Goal: Task Accomplishment & Management: Manage account settings

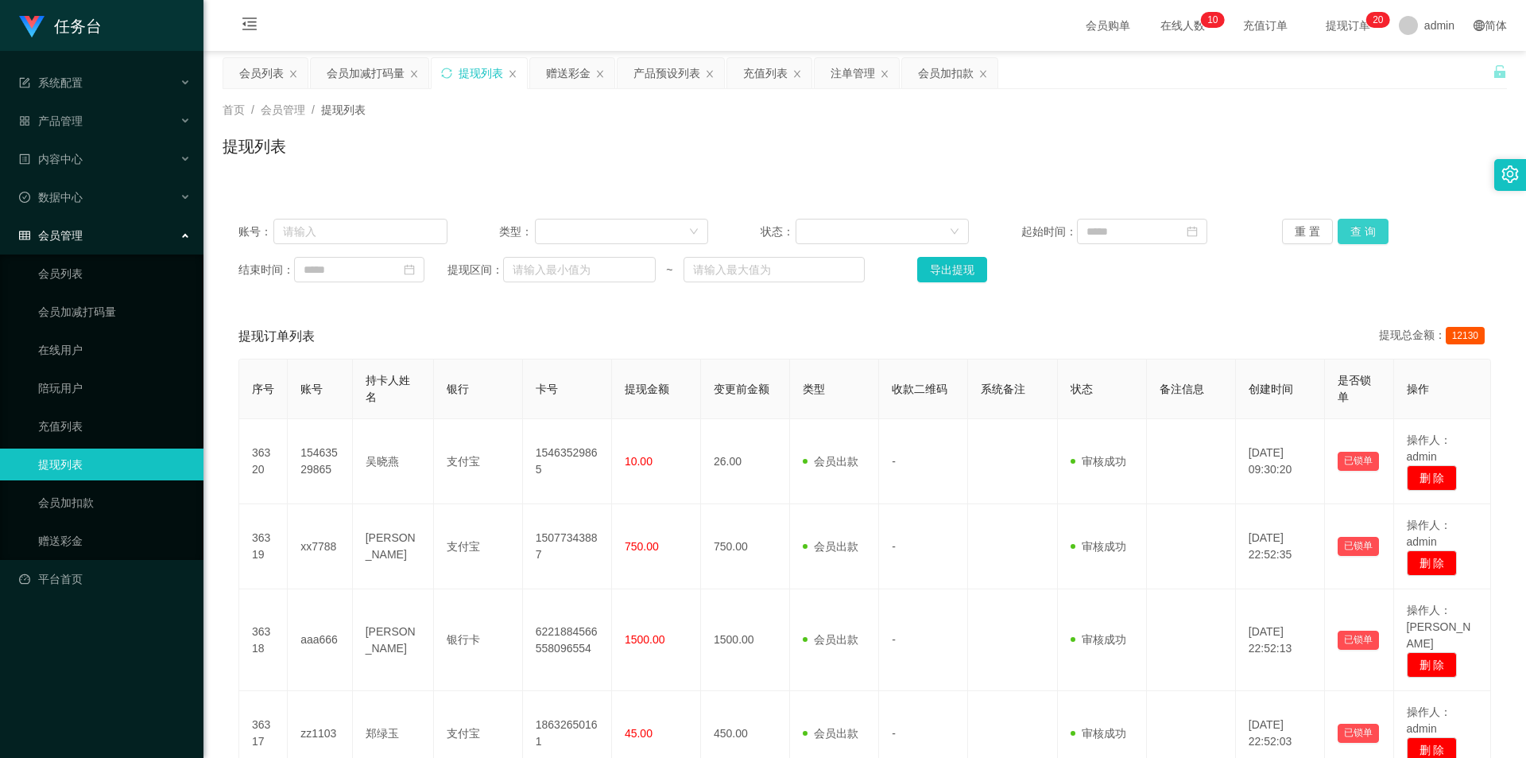
click at [1369, 224] on button "查 询" at bounding box center [1363, 231] width 51 height 25
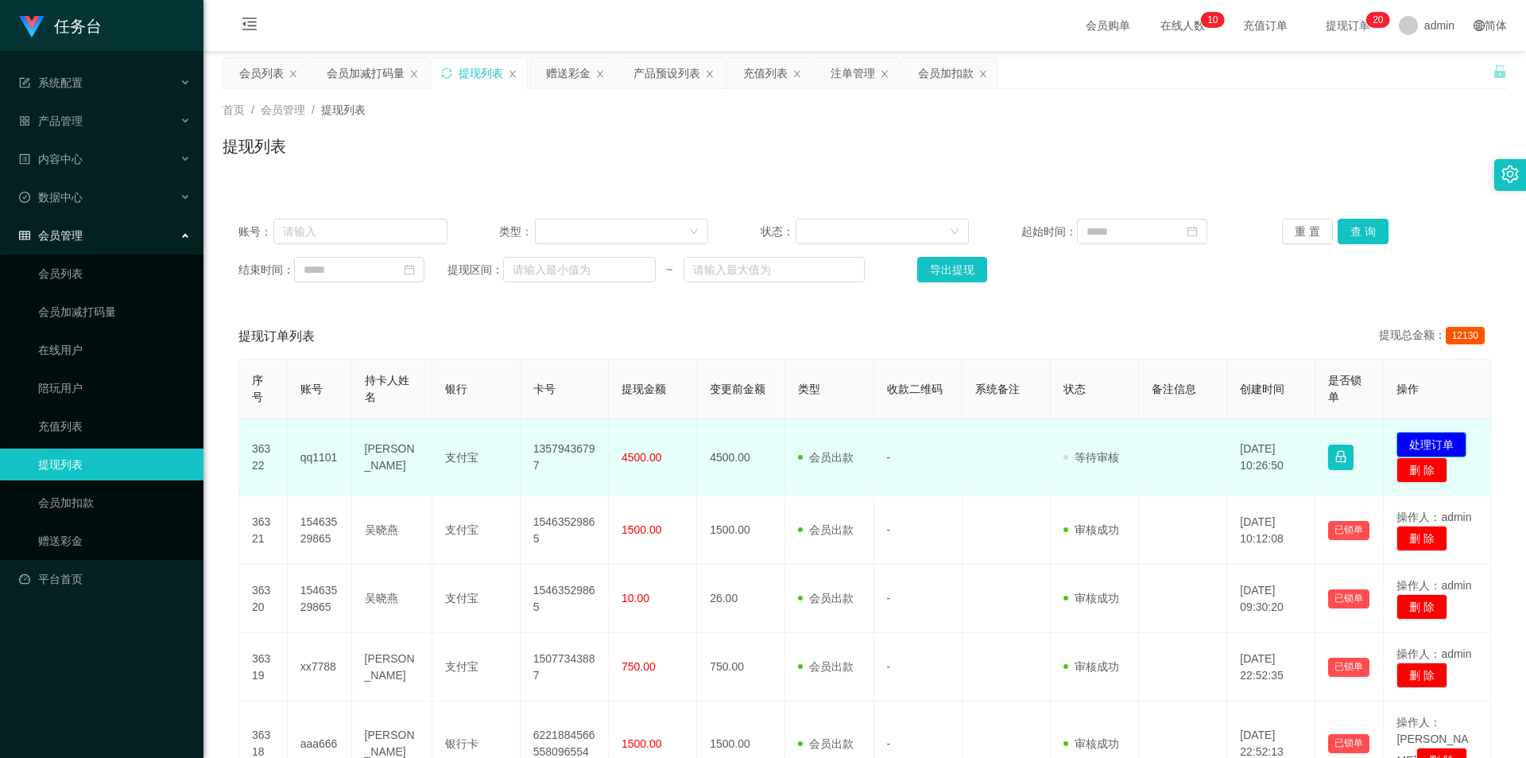
click at [1406, 440] on button "处理订单" at bounding box center [1432, 444] width 70 height 25
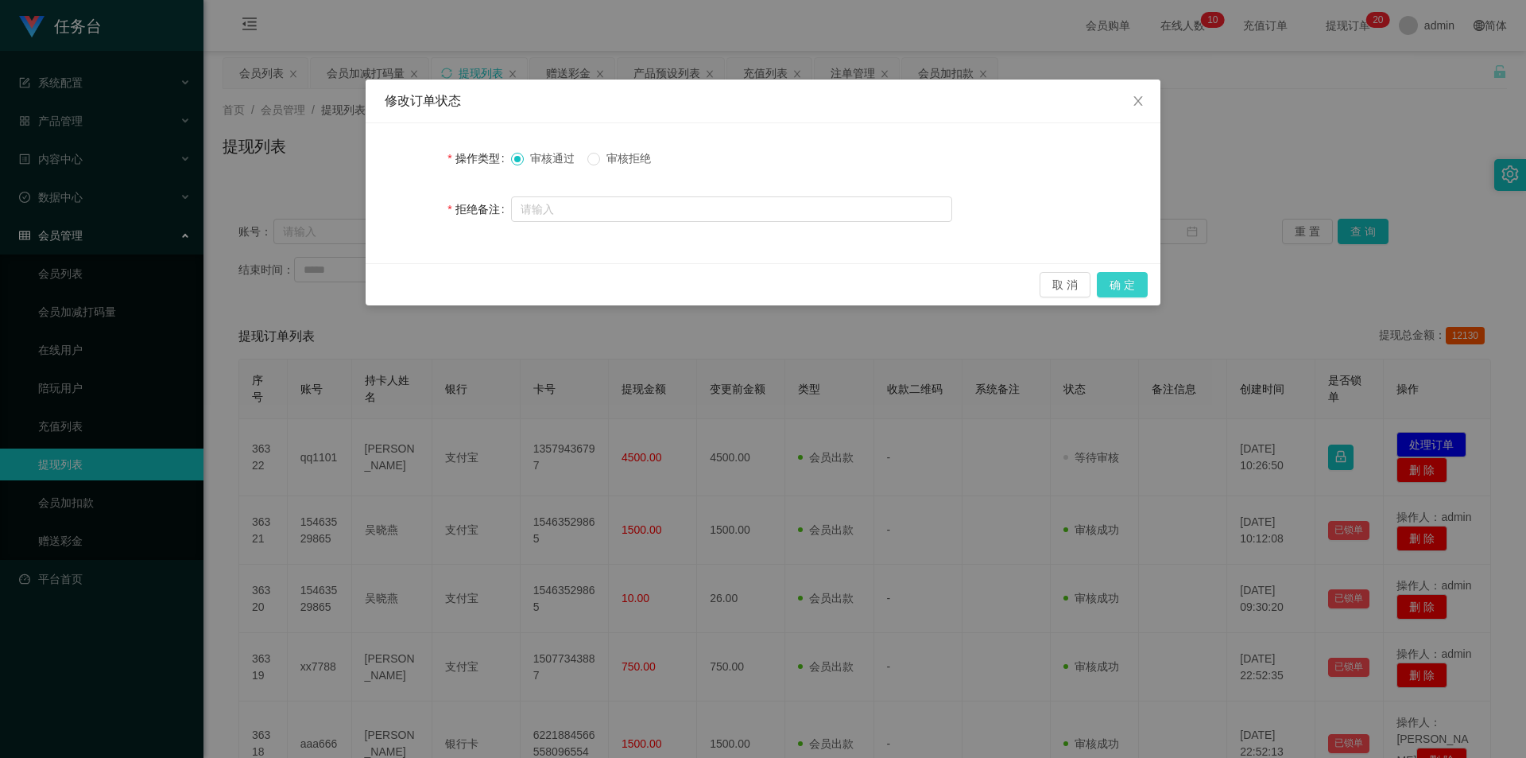
click at [1134, 287] on button "确 定" at bounding box center [1122, 284] width 51 height 25
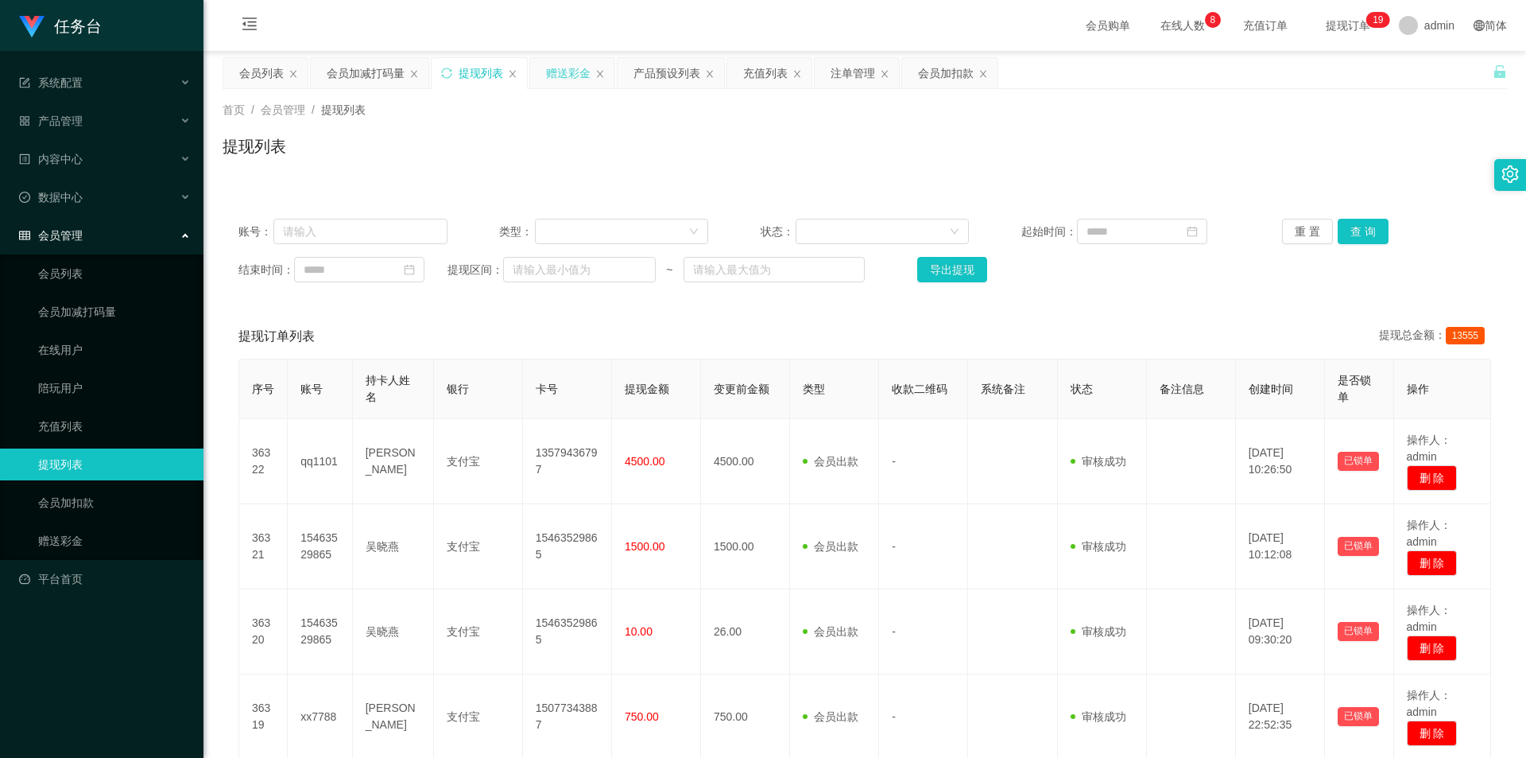
click at [564, 70] on div "赠送彩金" at bounding box center [568, 73] width 45 height 30
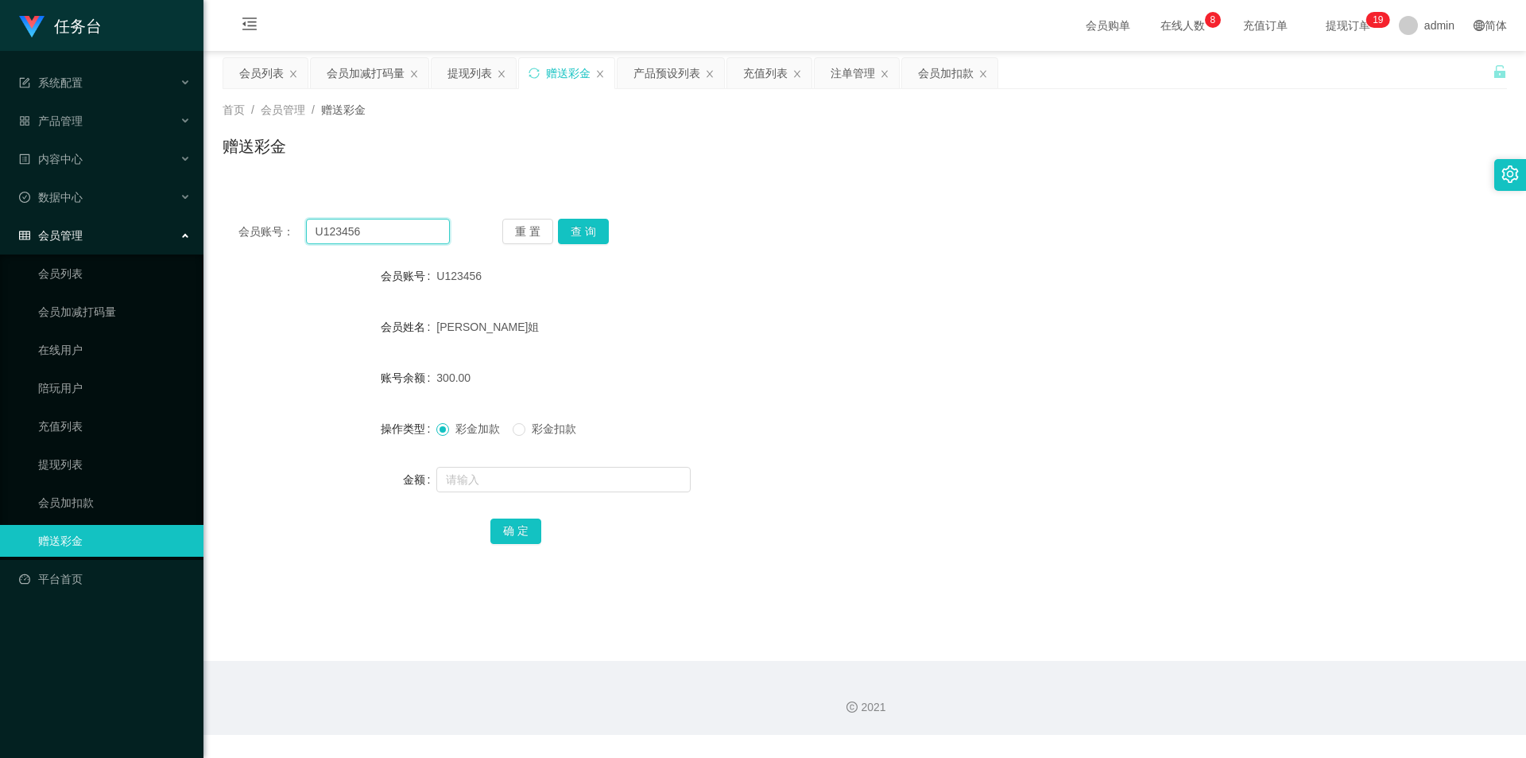
click at [399, 228] on input "U123456" at bounding box center [378, 231] width 144 height 25
paste input "147258"
type input "147258"
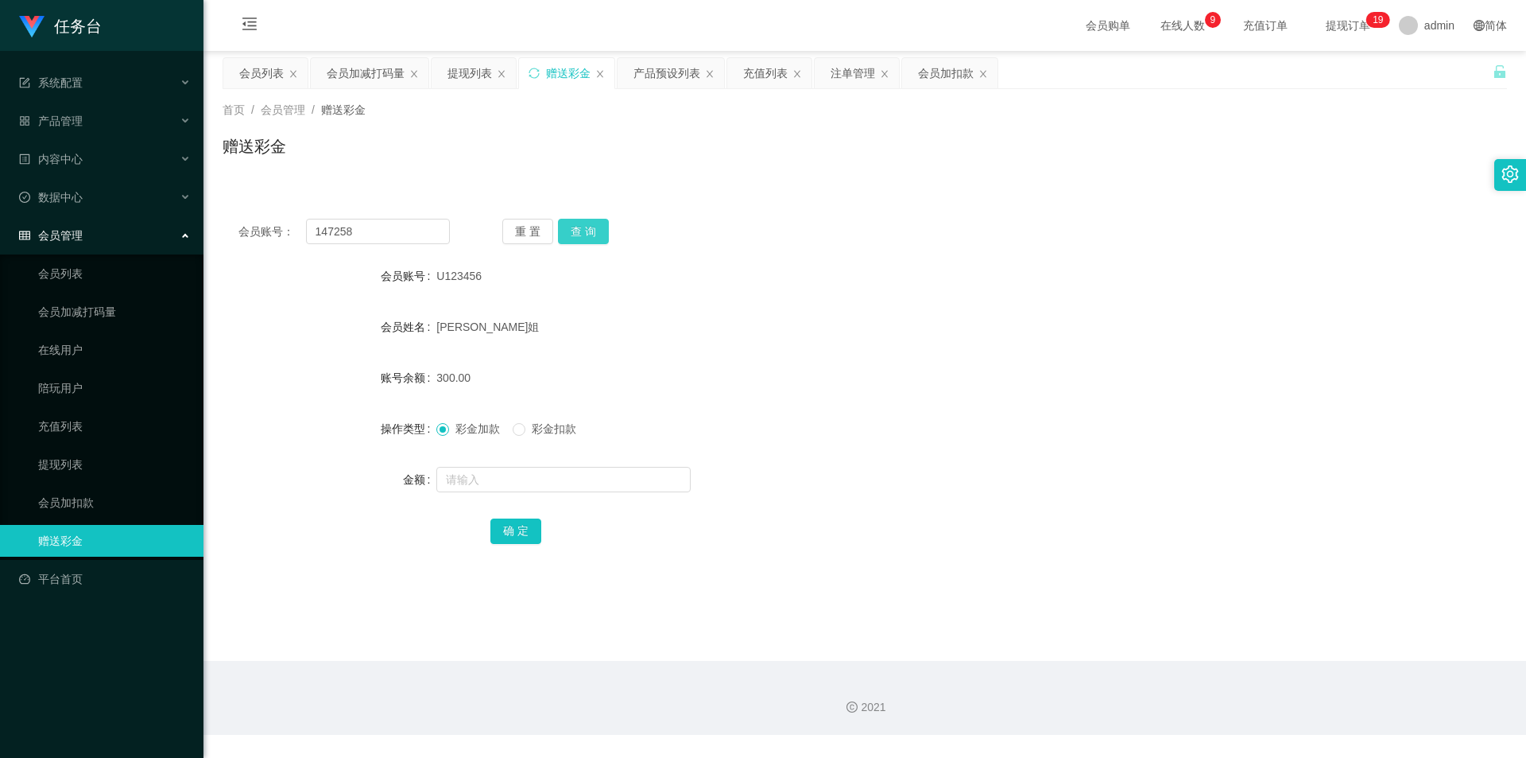
click at [590, 224] on button "查 询" at bounding box center [583, 231] width 51 height 25
click at [469, 479] on input "text" at bounding box center [563, 479] width 254 height 25
type input "100"
click at [524, 533] on button "确 定" at bounding box center [515, 530] width 51 height 25
click at [371, 70] on div "会员加减打码量" at bounding box center [366, 73] width 78 height 30
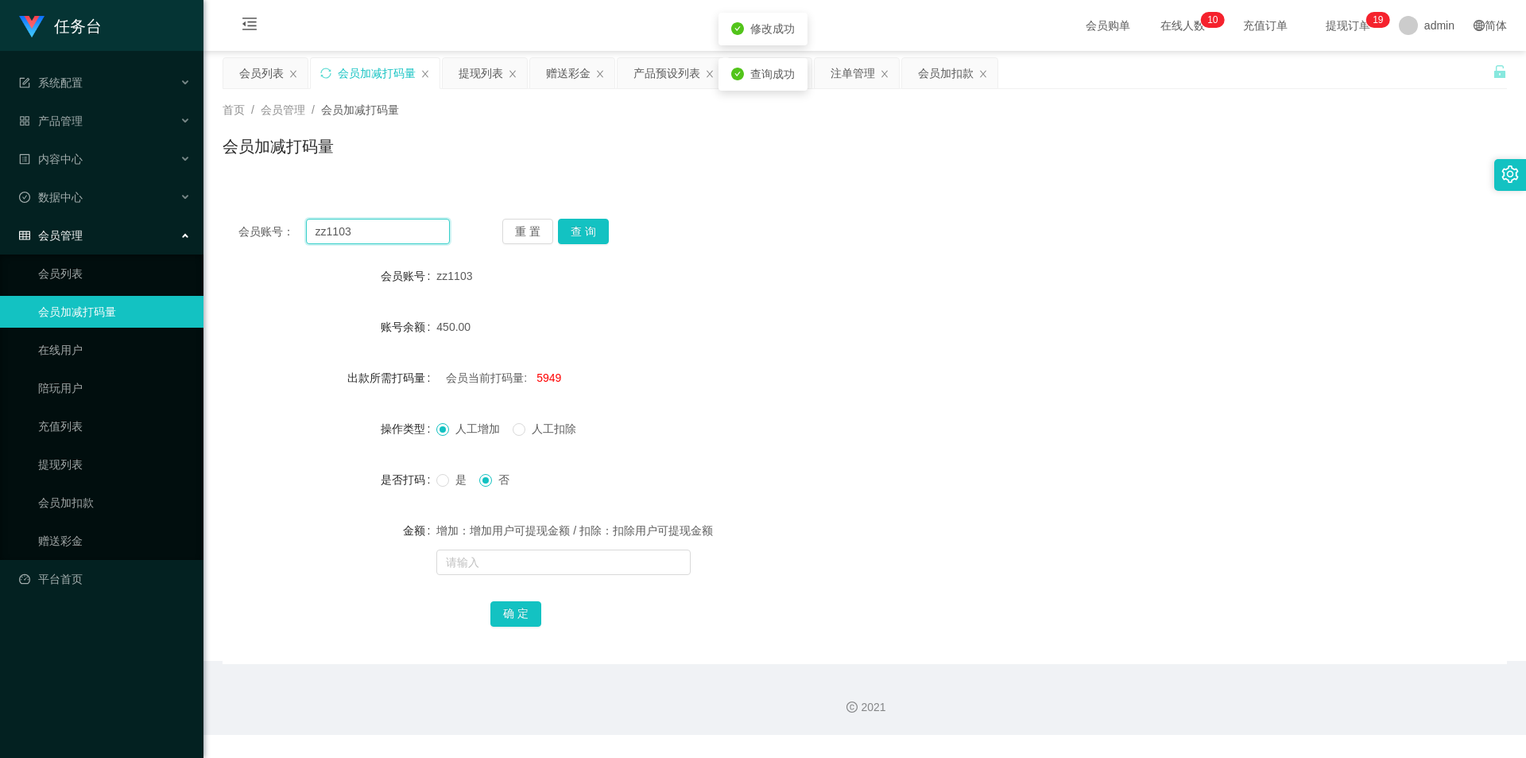
click at [375, 242] on input "zz1103" at bounding box center [378, 231] width 144 height 25
paste input "147258"
type input "147258"
click at [589, 231] on button "查 询" at bounding box center [583, 231] width 51 height 25
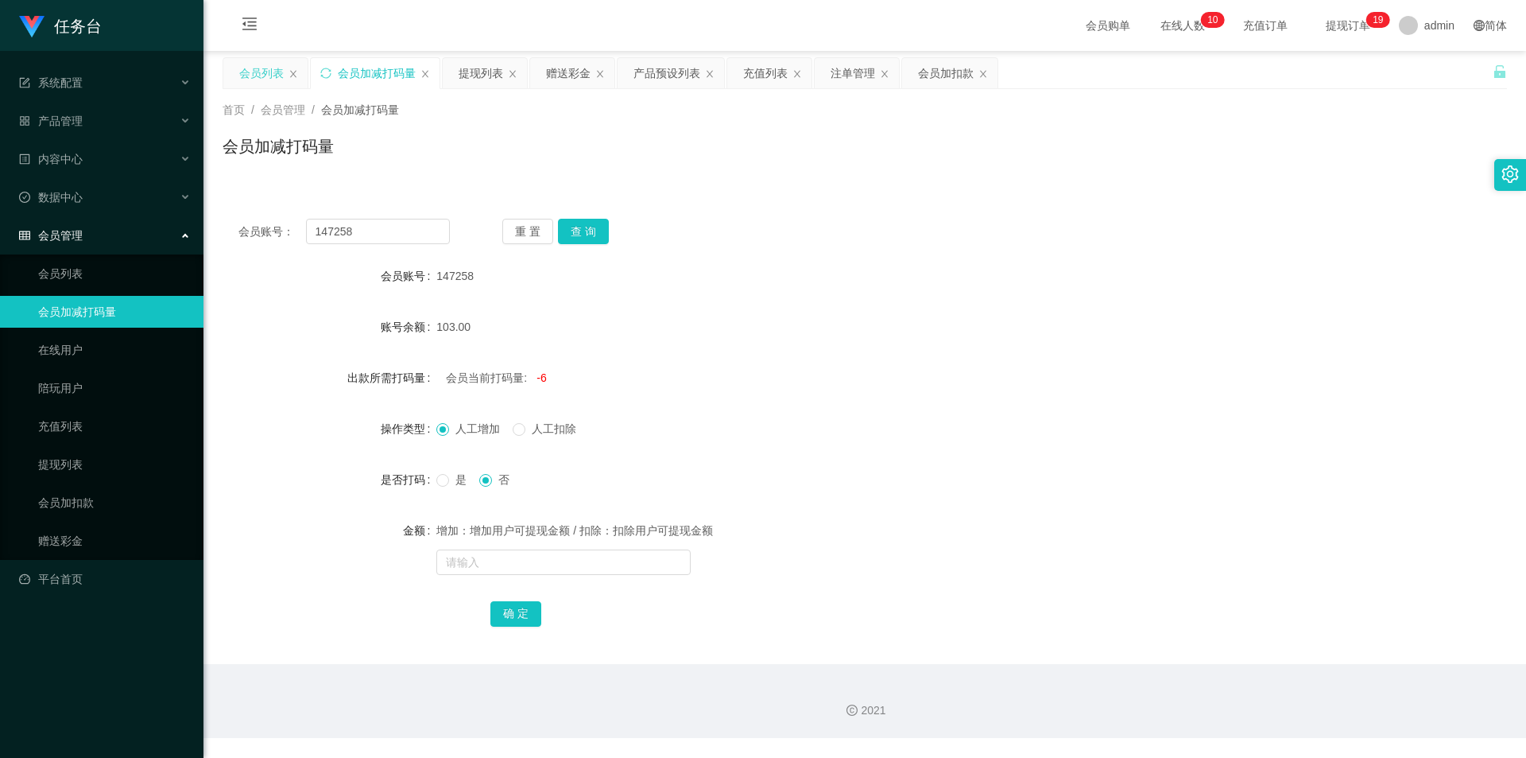
click at [264, 73] on div "会员列表" at bounding box center [261, 73] width 45 height 30
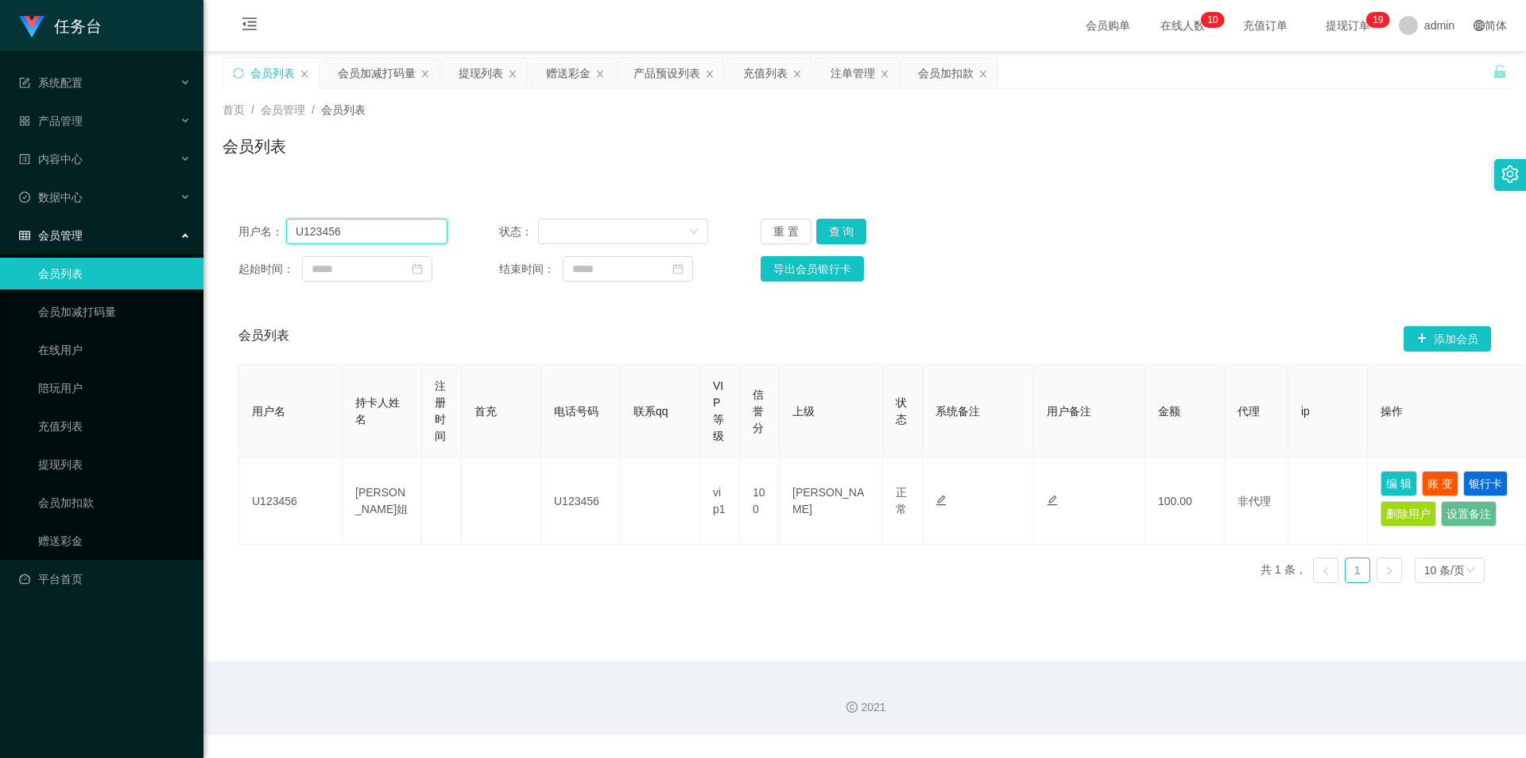
click at [327, 219] on input "U123456" at bounding box center [366, 231] width 161 height 25
paste input "147258"
type input "147258"
click at [858, 234] on button "查 询" at bounding box center [841, 231] width 51 height 25
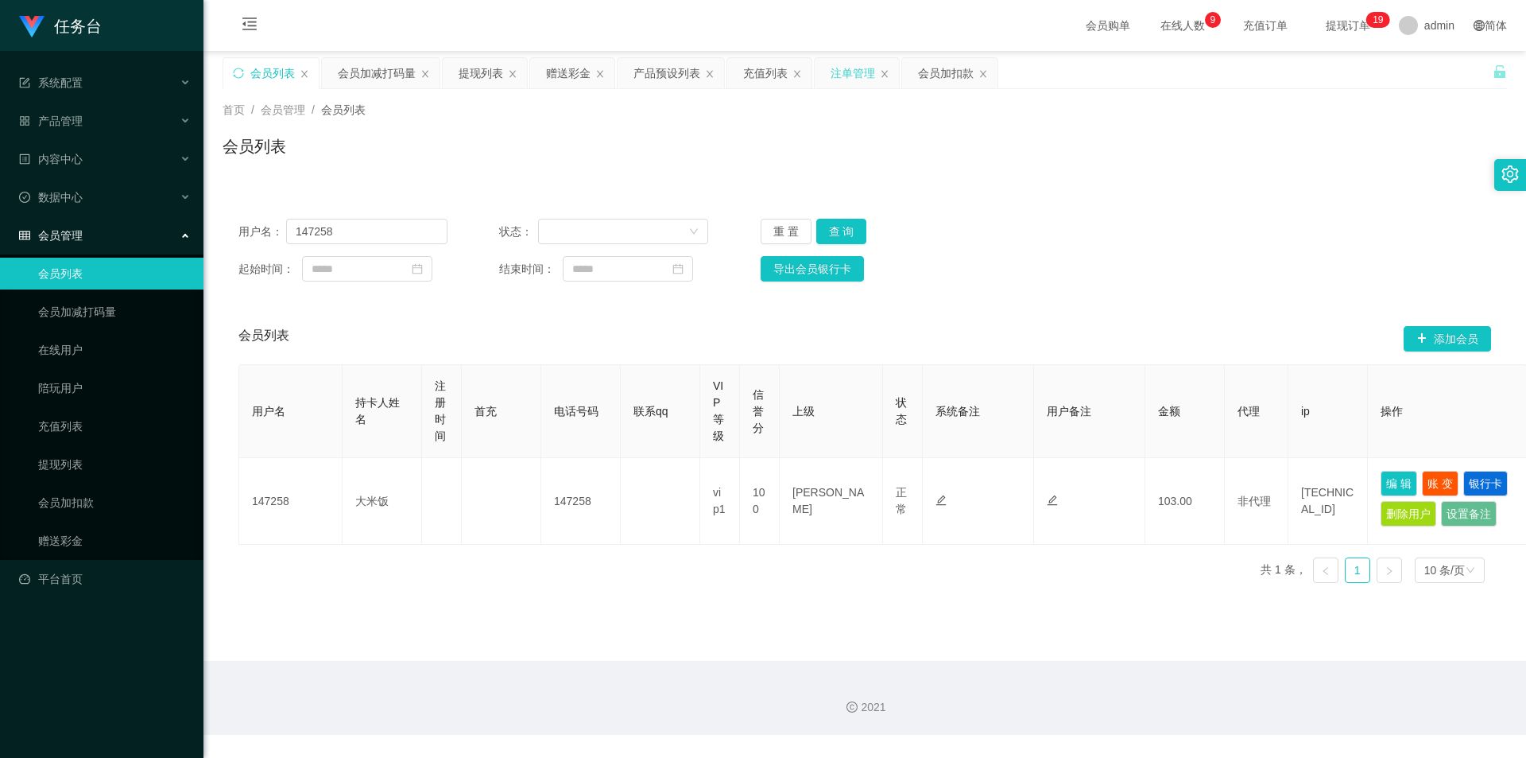
click at [860, 70] on div "注单管理" at bounding box center [853, 73] width 45 height 30
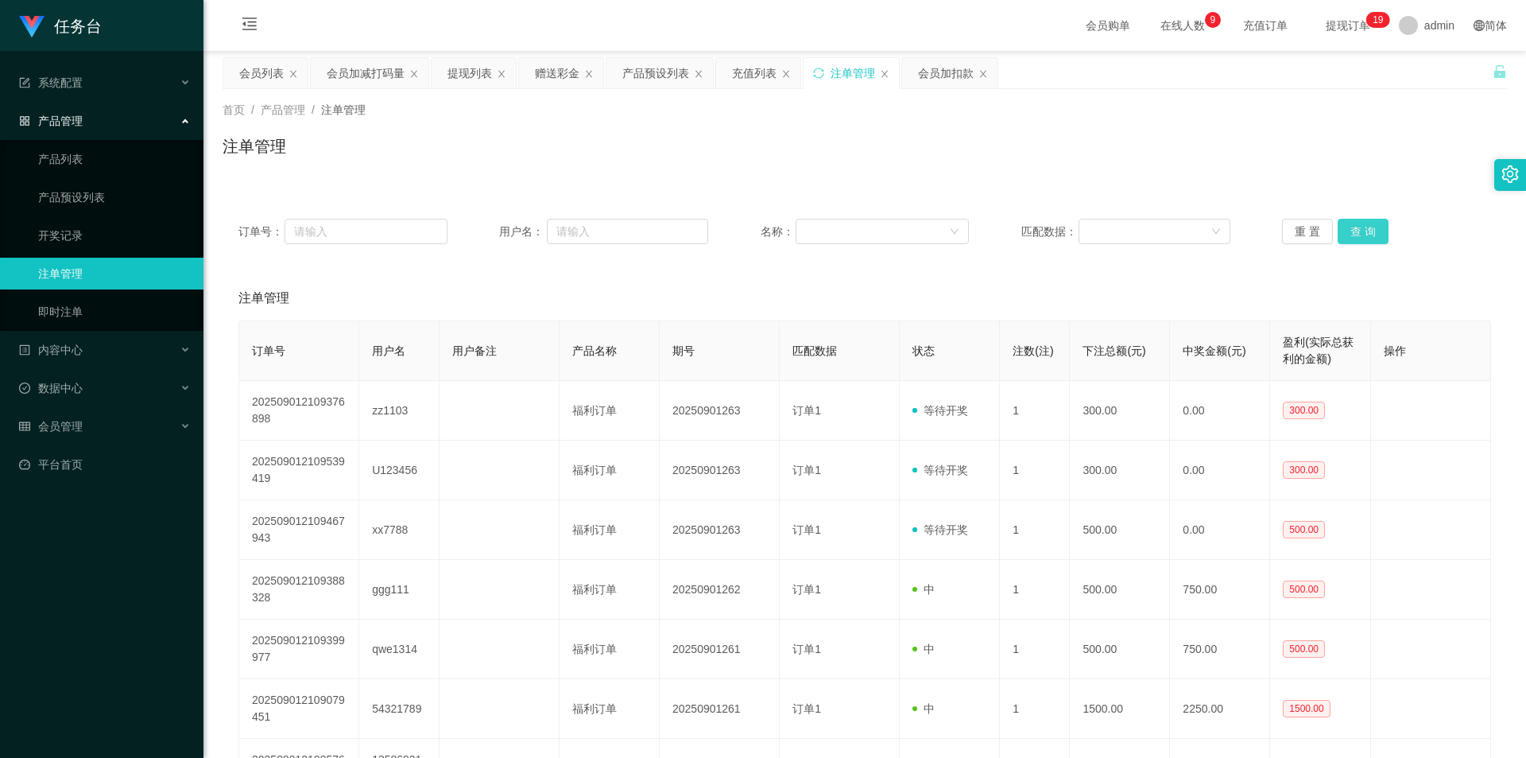
click at [1358, 226] on button "查 询" at bounding box center [1363, 231] width 51 height 25
click at [668, 81] on div "产品预设列表" at bounding box center [655, 73] width 67 height 30
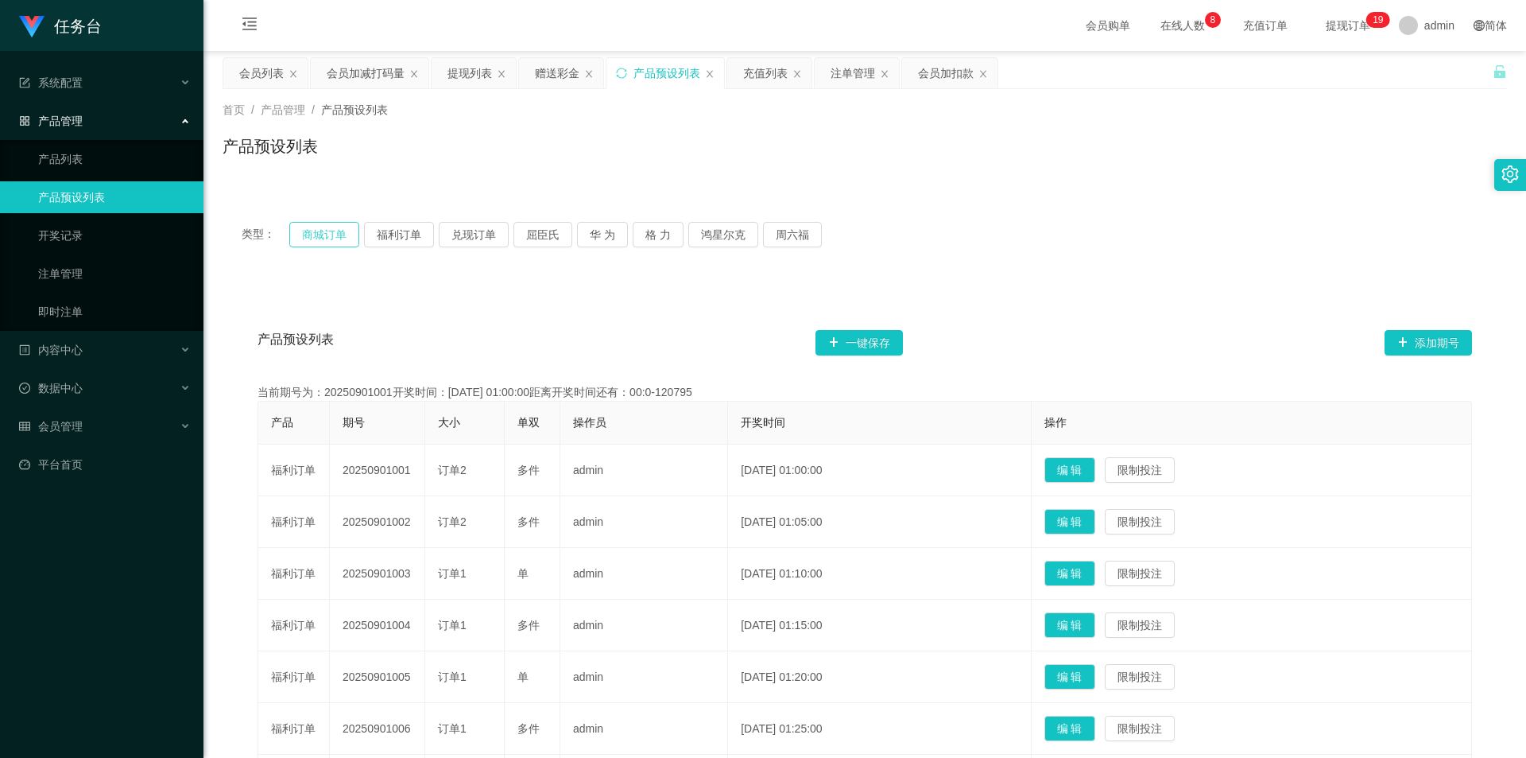
click at [310, 231] on button "商城订单" at bounding box center [324, 234] width 70 height 25
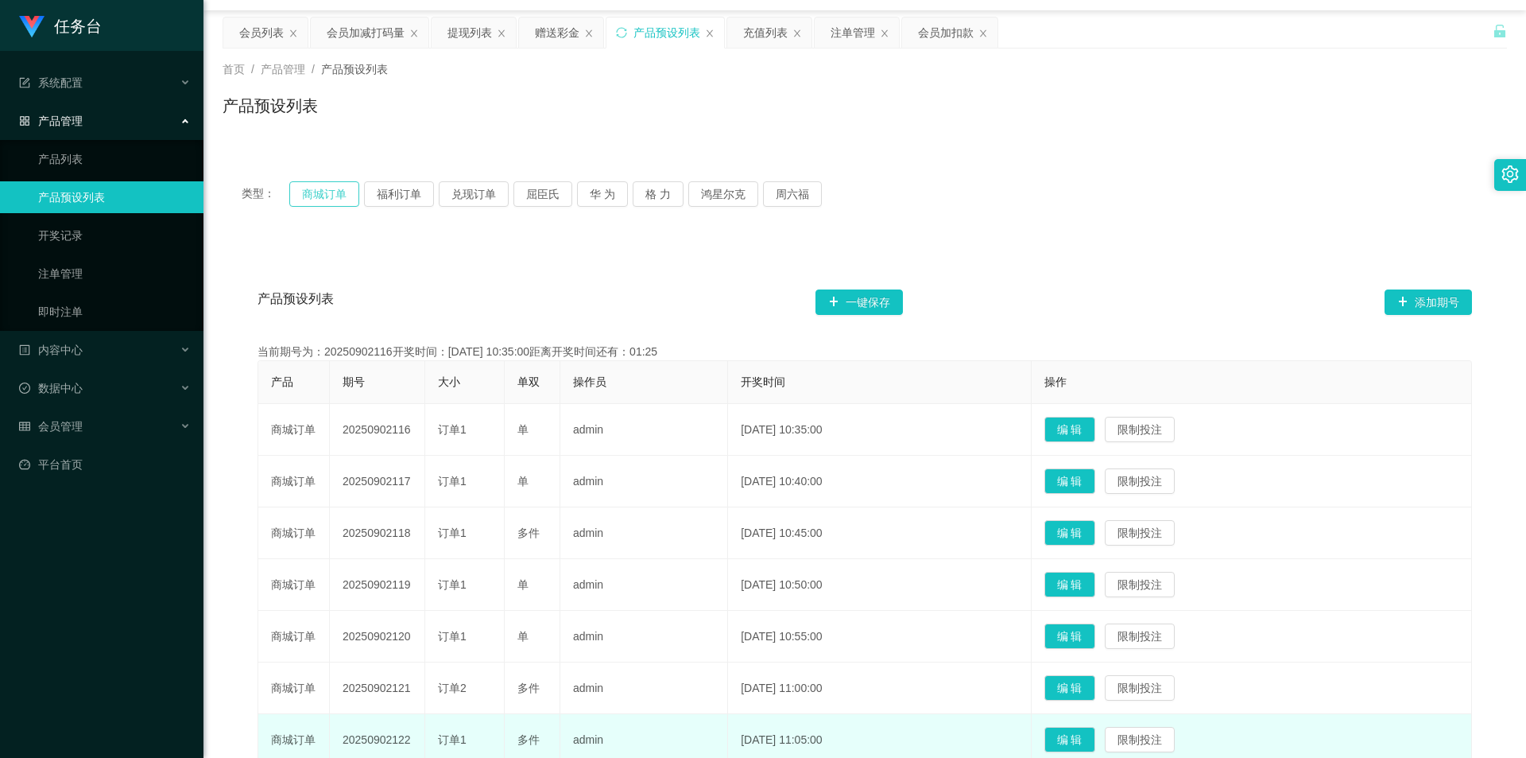
scroll to position [79, 0]
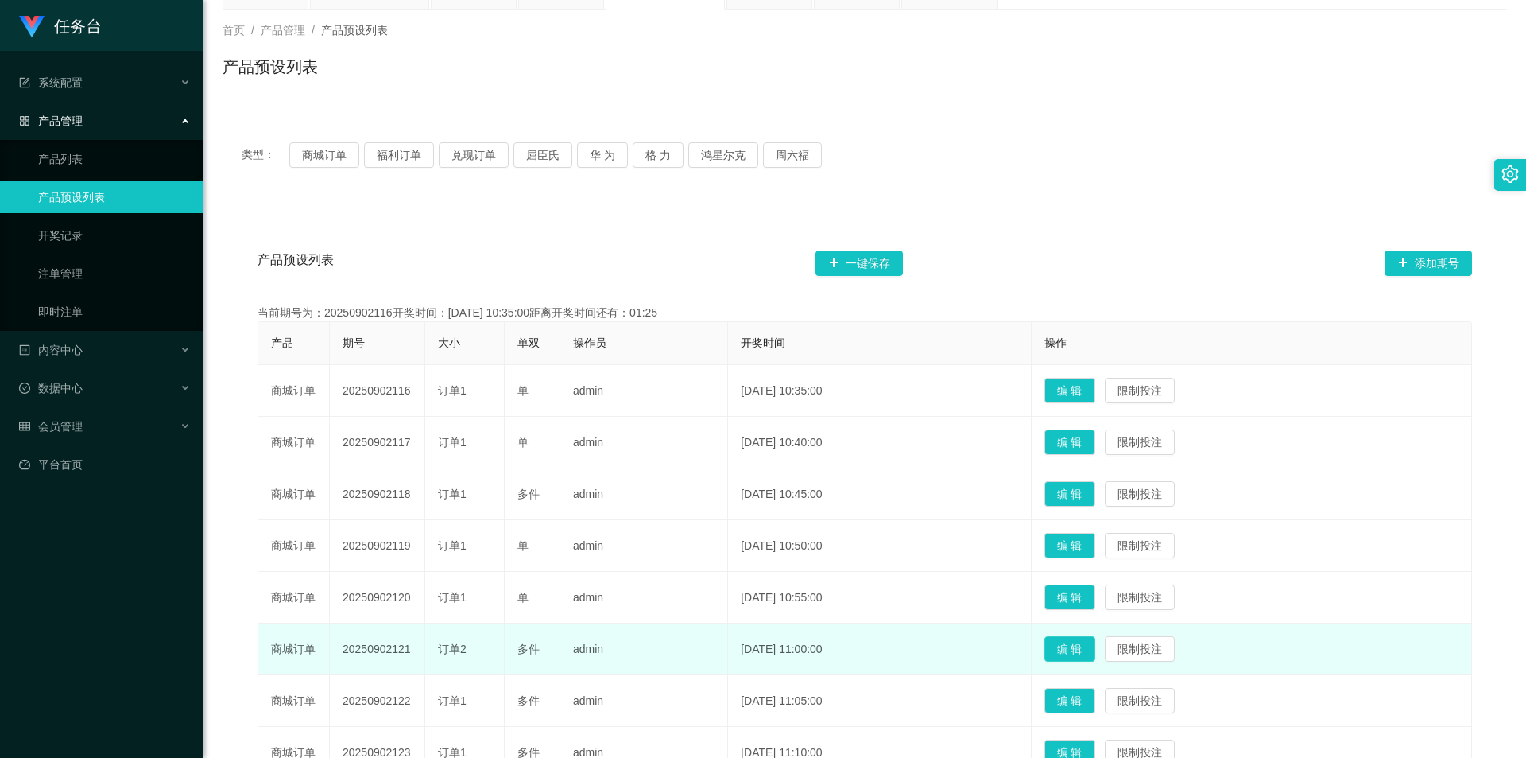
click at [1095, 643] on button "编 辑" at bounding box center [1070, 648] width 51 height 25
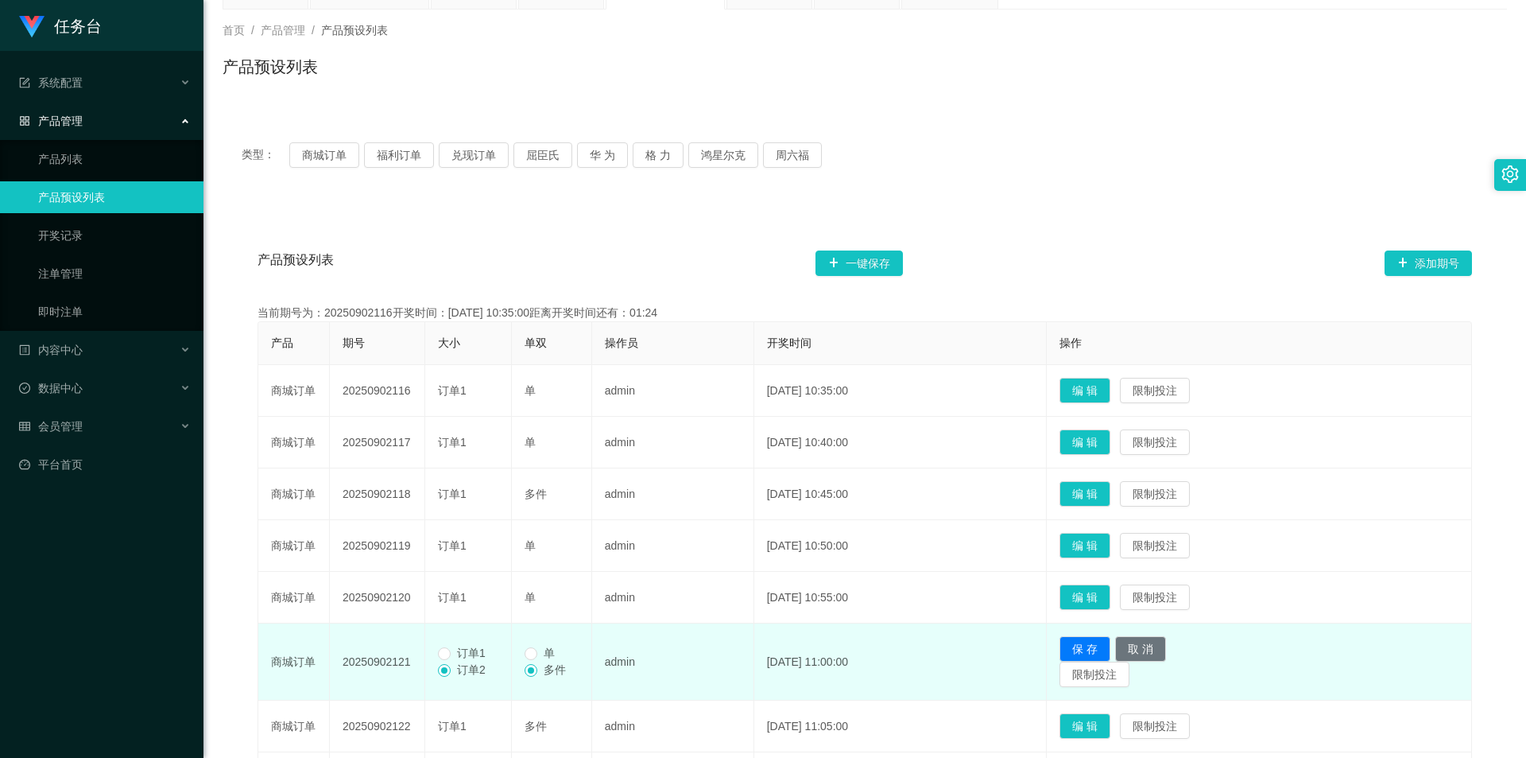
click at [459, 653] on span "订单1" at bounding box center [471, 652] width 41 height 13
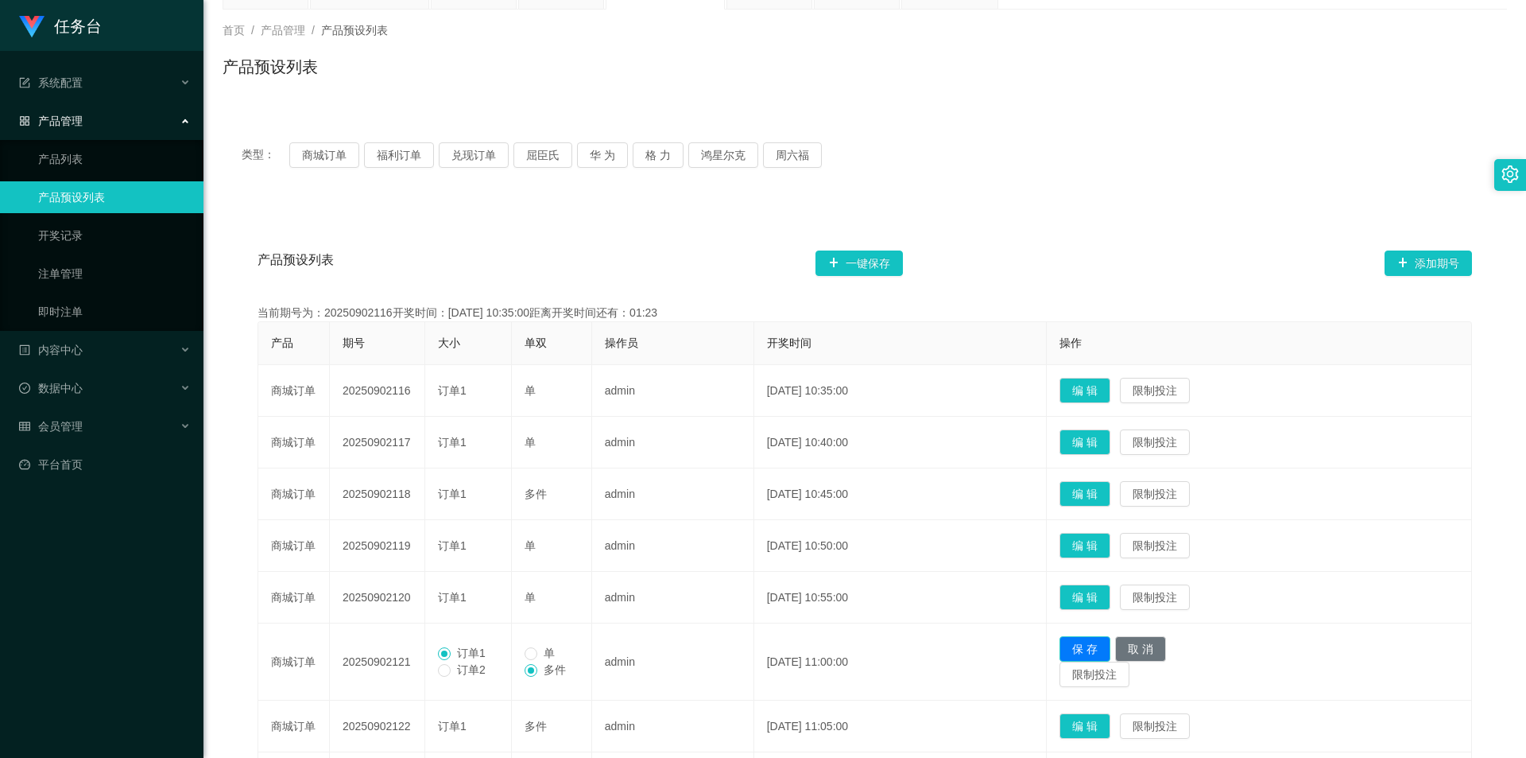
click at [1111, 640] on button "保 存" at bounding box center [1085, 648] width 51 height 25
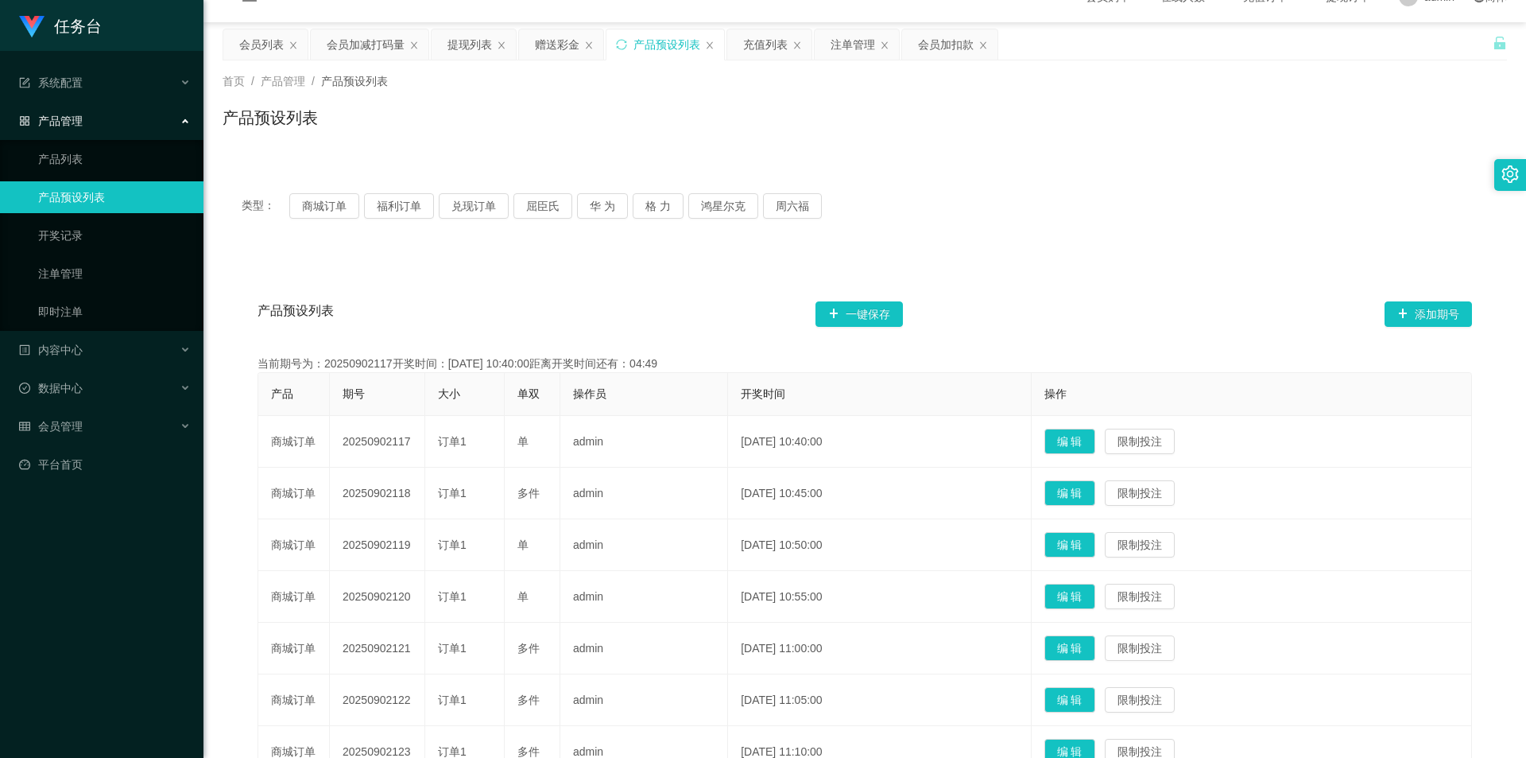
scroll to position [0, 0]
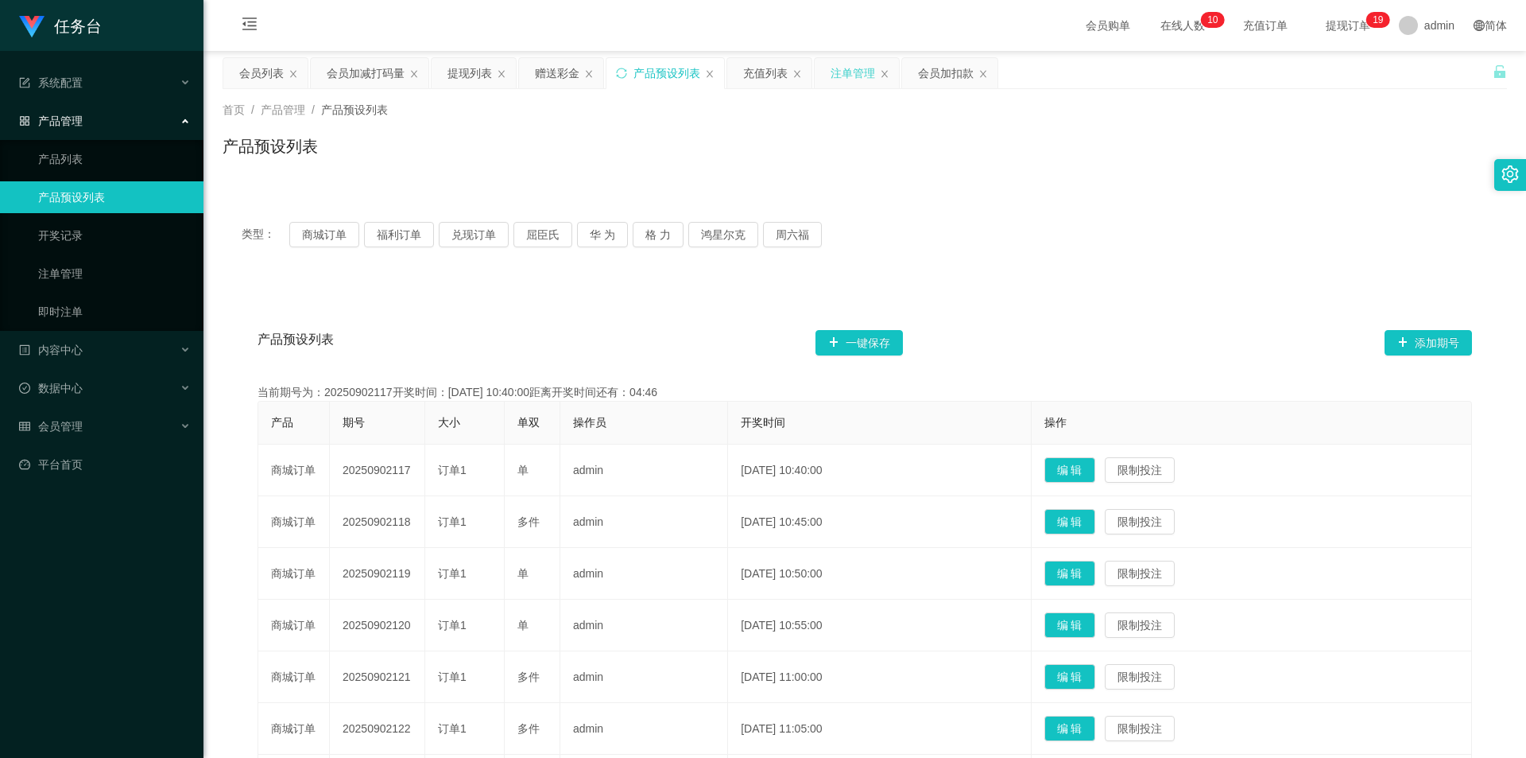
click at [866, 73] on div "注单管理" at bounding box center [853, 73] width 45 height 30
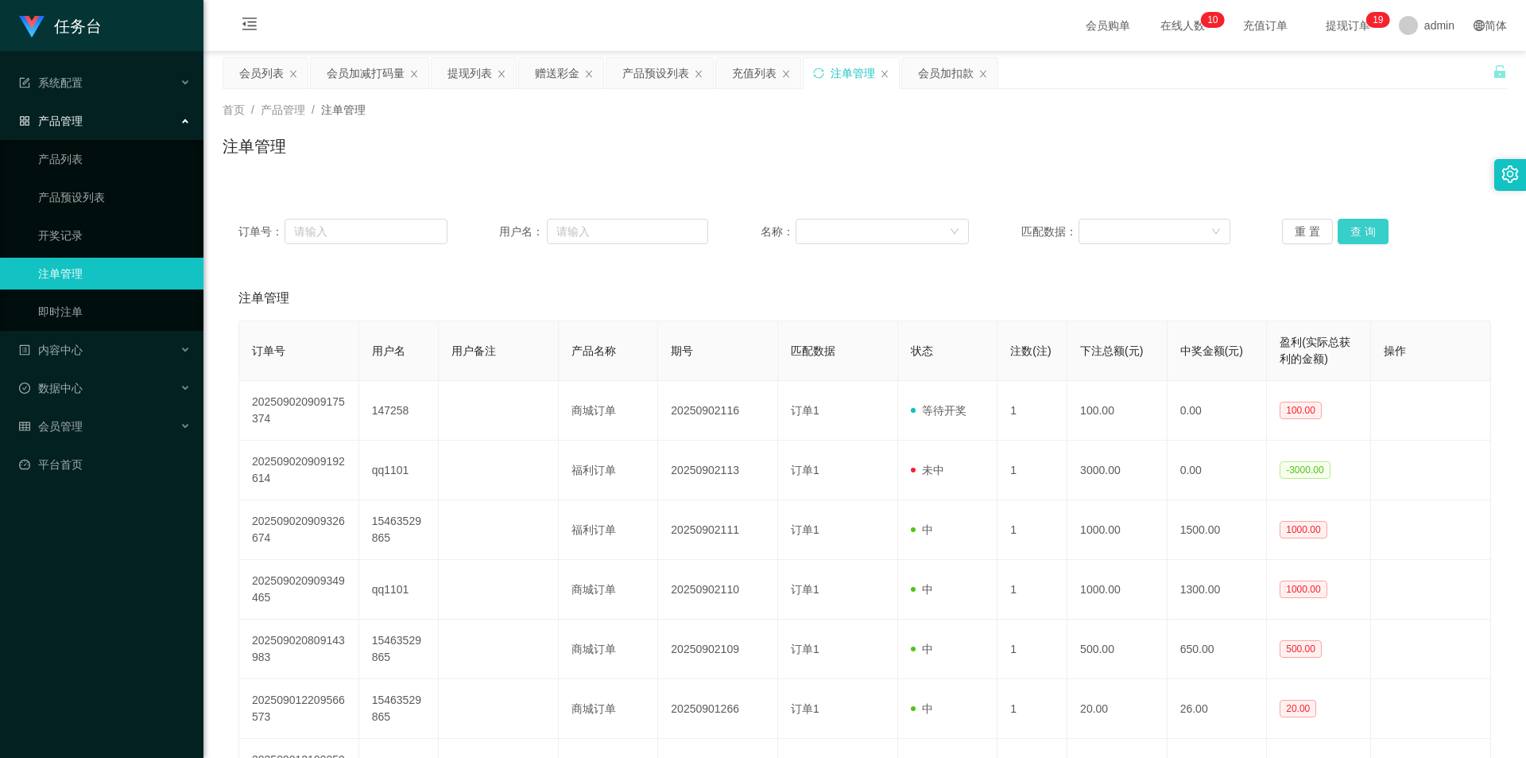
click at [1379, 230] on button "查 询" at bounding box center [1363, 231] width 51 height 25
click at [261, 81] on div "会员列表" at bounding box center [261, 73] width 45 height 30
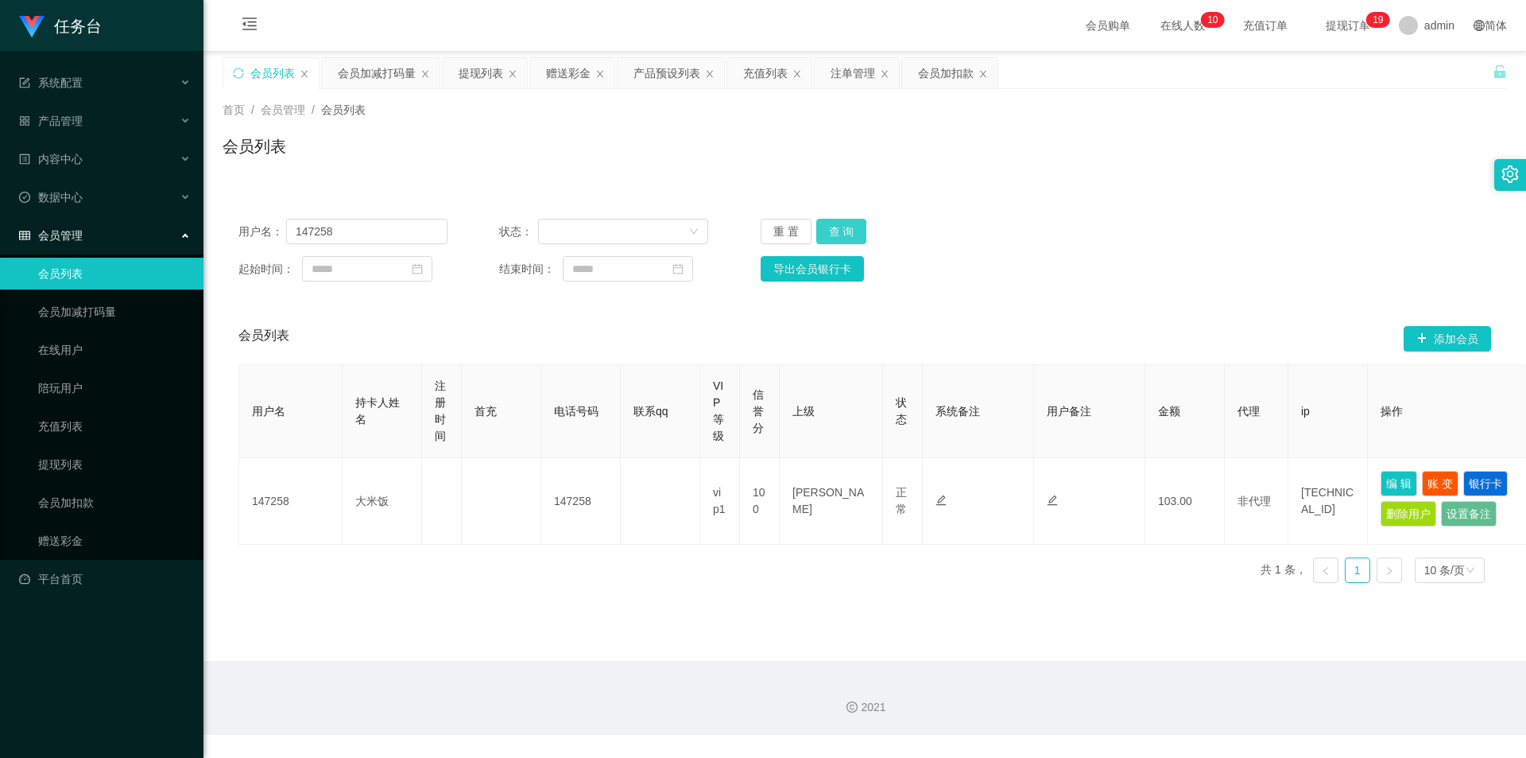
click at [832, 229] on button "查 询" at bounding box center [841, 231] width 51 height 25
click at [568, 74] on div "赠送彩金" at bounding box center [568, 73] width 45 height 30
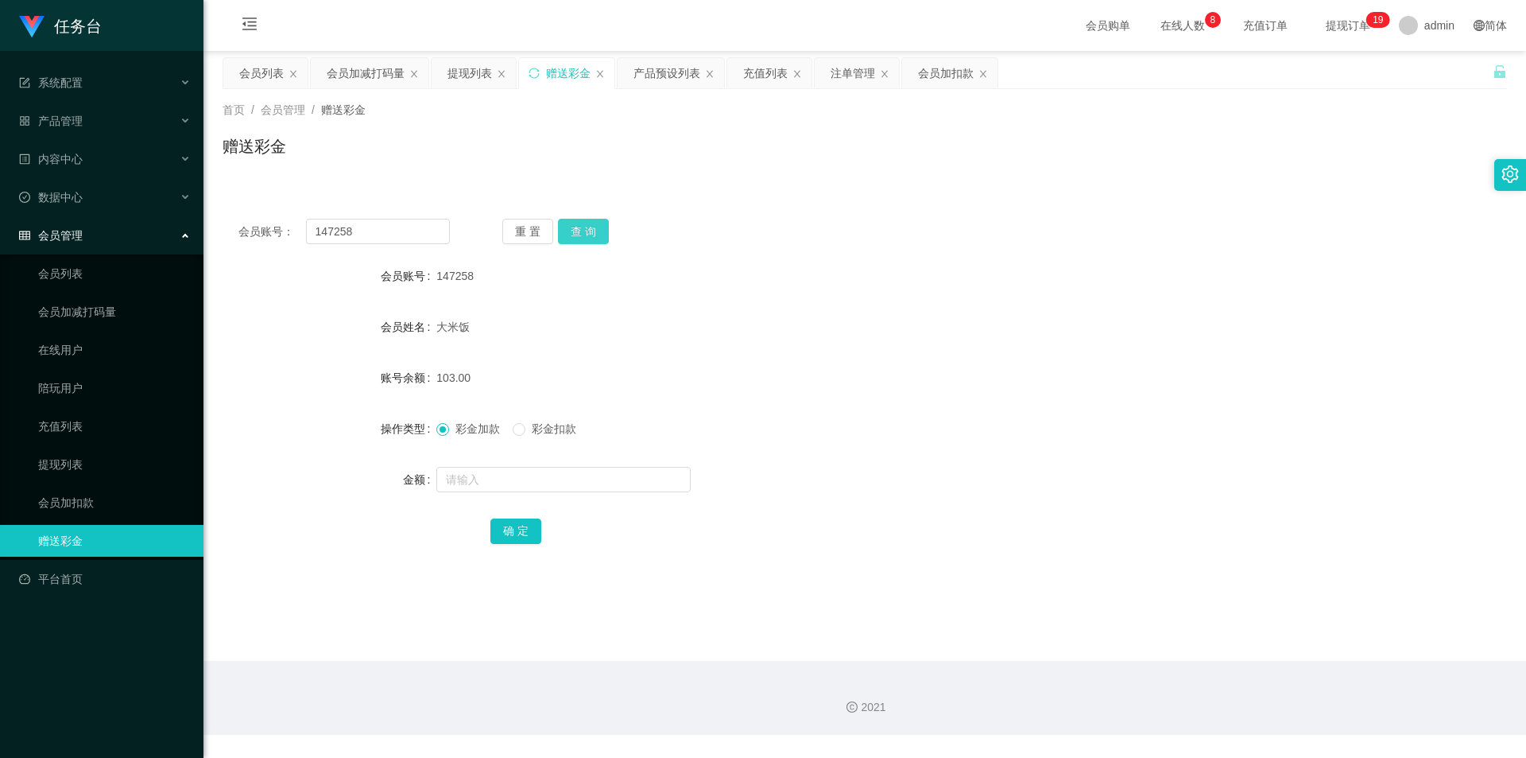
click at [583, 230] on button "查 询" at bounding box center [583, 231] width 51 height 25
click at [500, 487] on input "text" at bounding box center [563, 479] width 254 height 25
type input "167"
click at [521, 525] on button "确 定" at bounding box center [515, 530] width 51 height 25
click at [657, 77] on div "产品预设列表" at bounding box center [667, 73] width 67 height 30
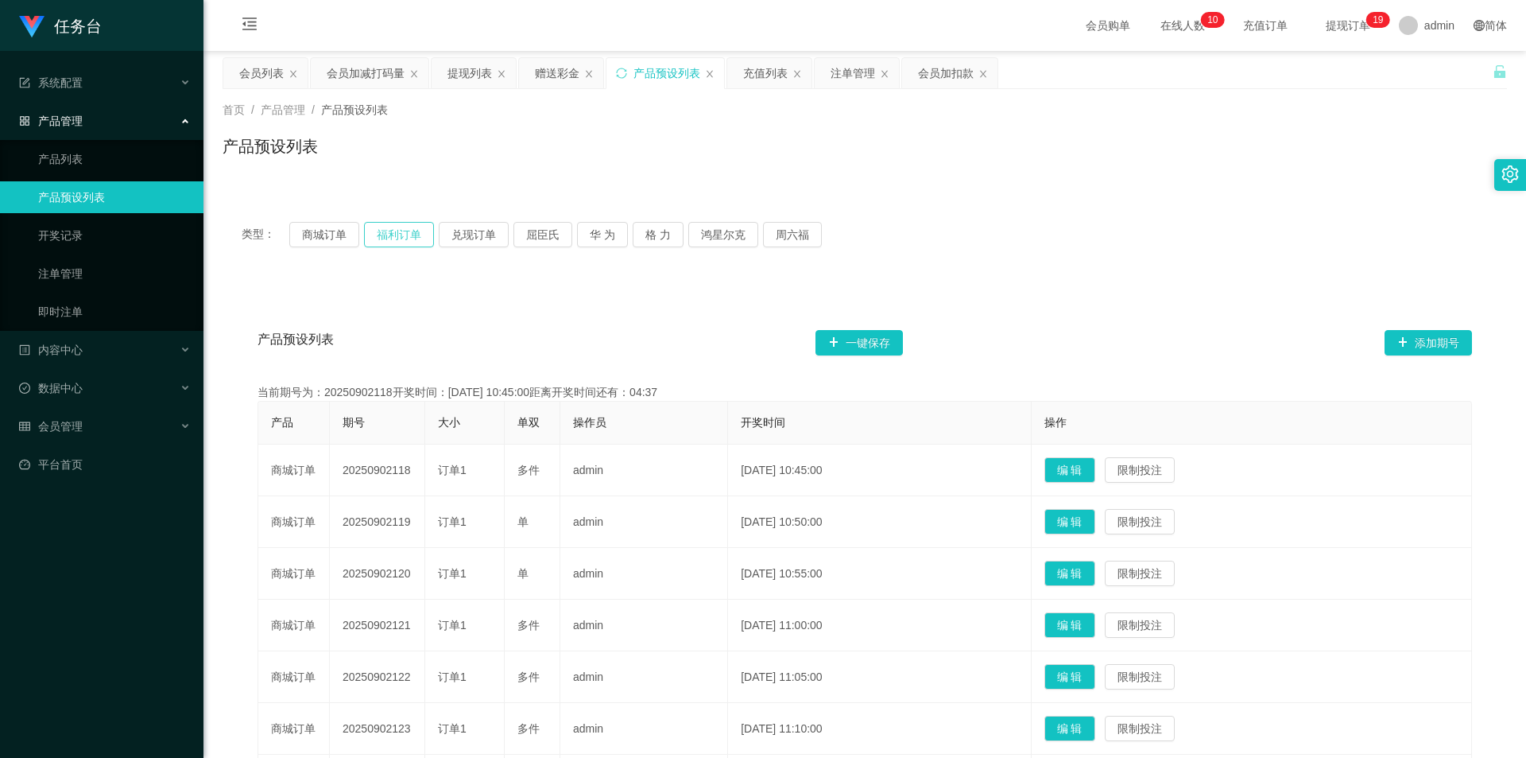
click at [391, 235] on button "福利订单" at bounding box center [399, 234] width 70 height 25
click at [252, 78] on div "会员列表" at bounding box center [261, 73] width 45 height 30
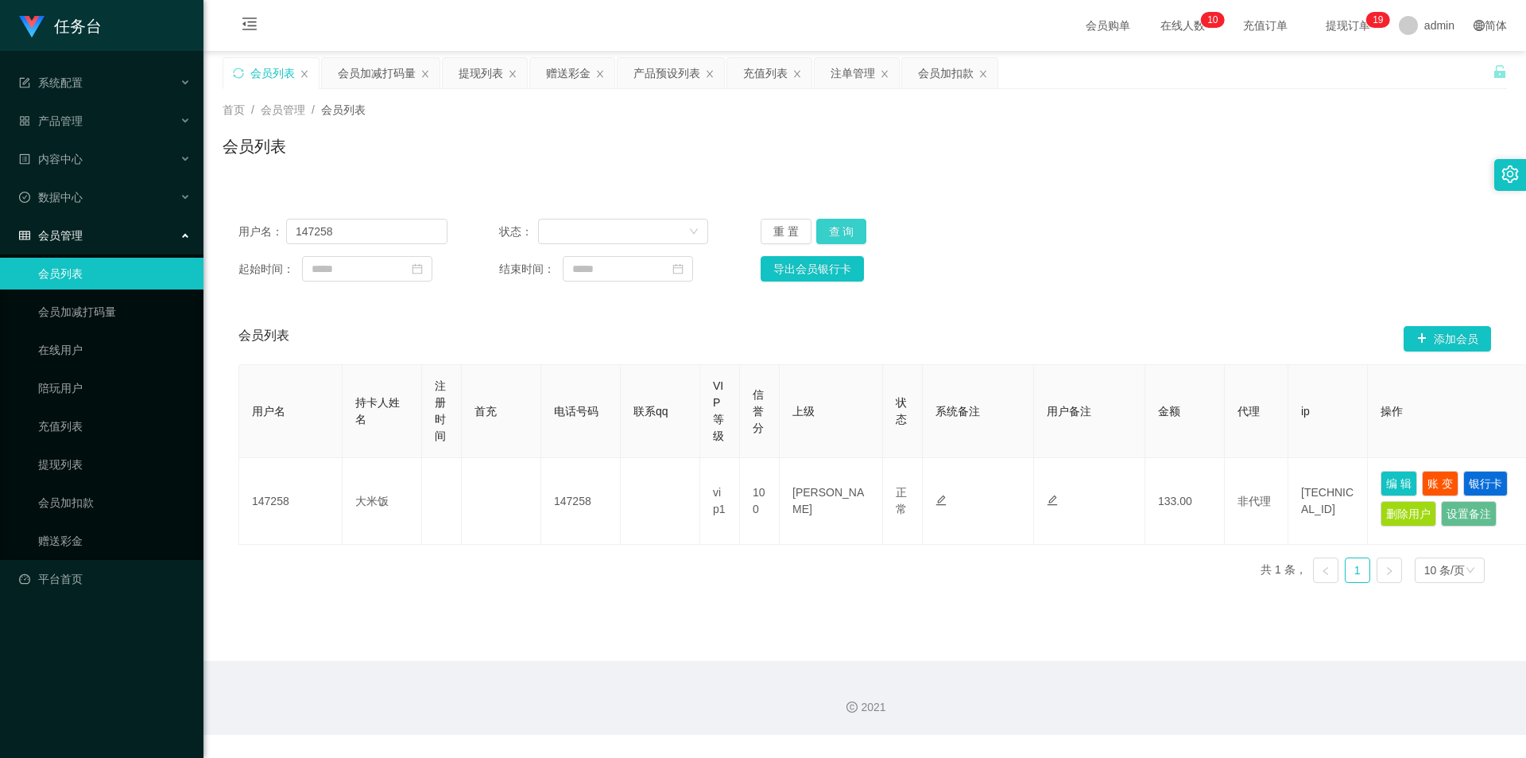
click at [836, 234] on button "查 询" at bounding box center [841, 231] width 51 height 25
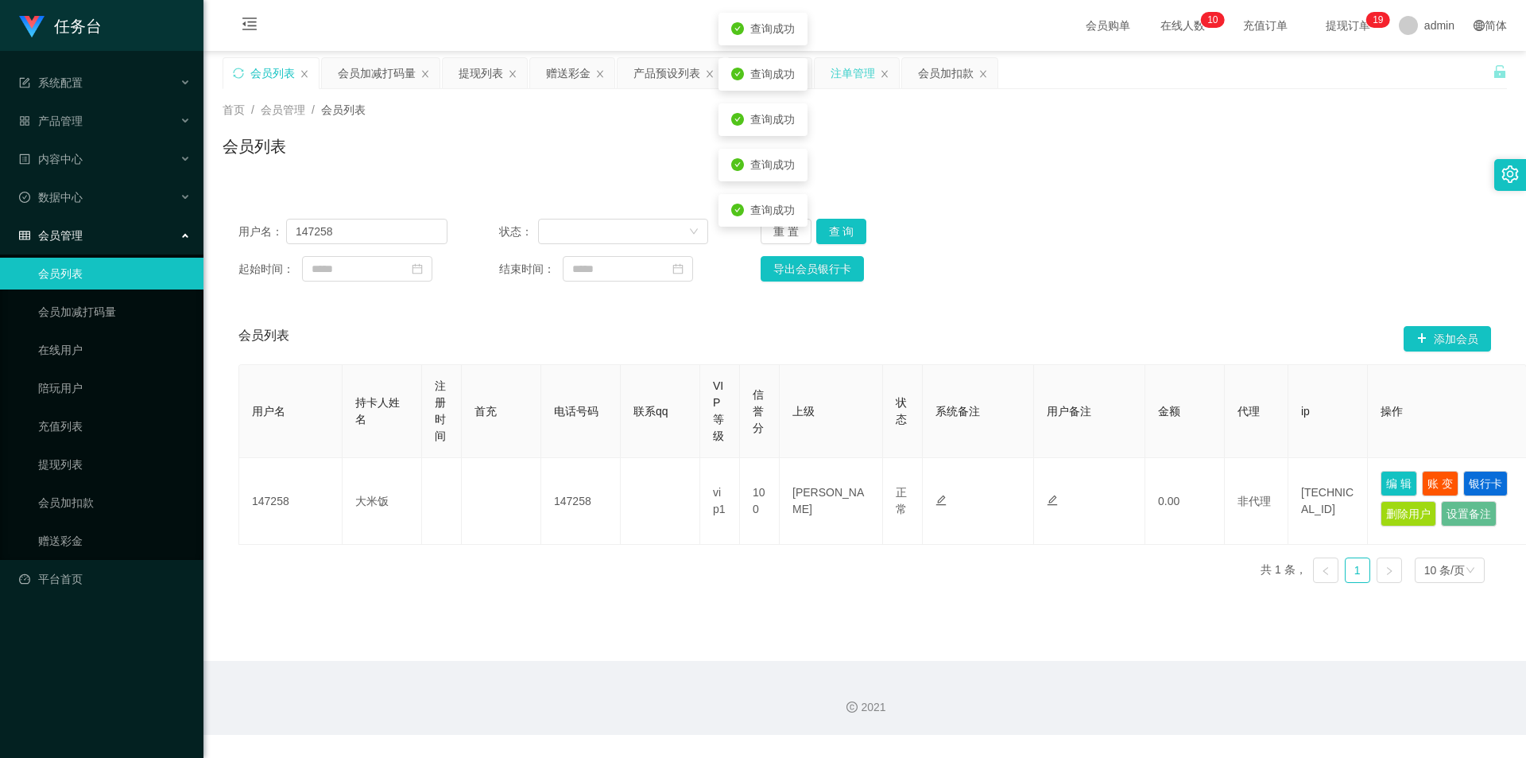
click at [839, 73] on div "注单管理" at bounding box center [853, 73] width 45 height 30
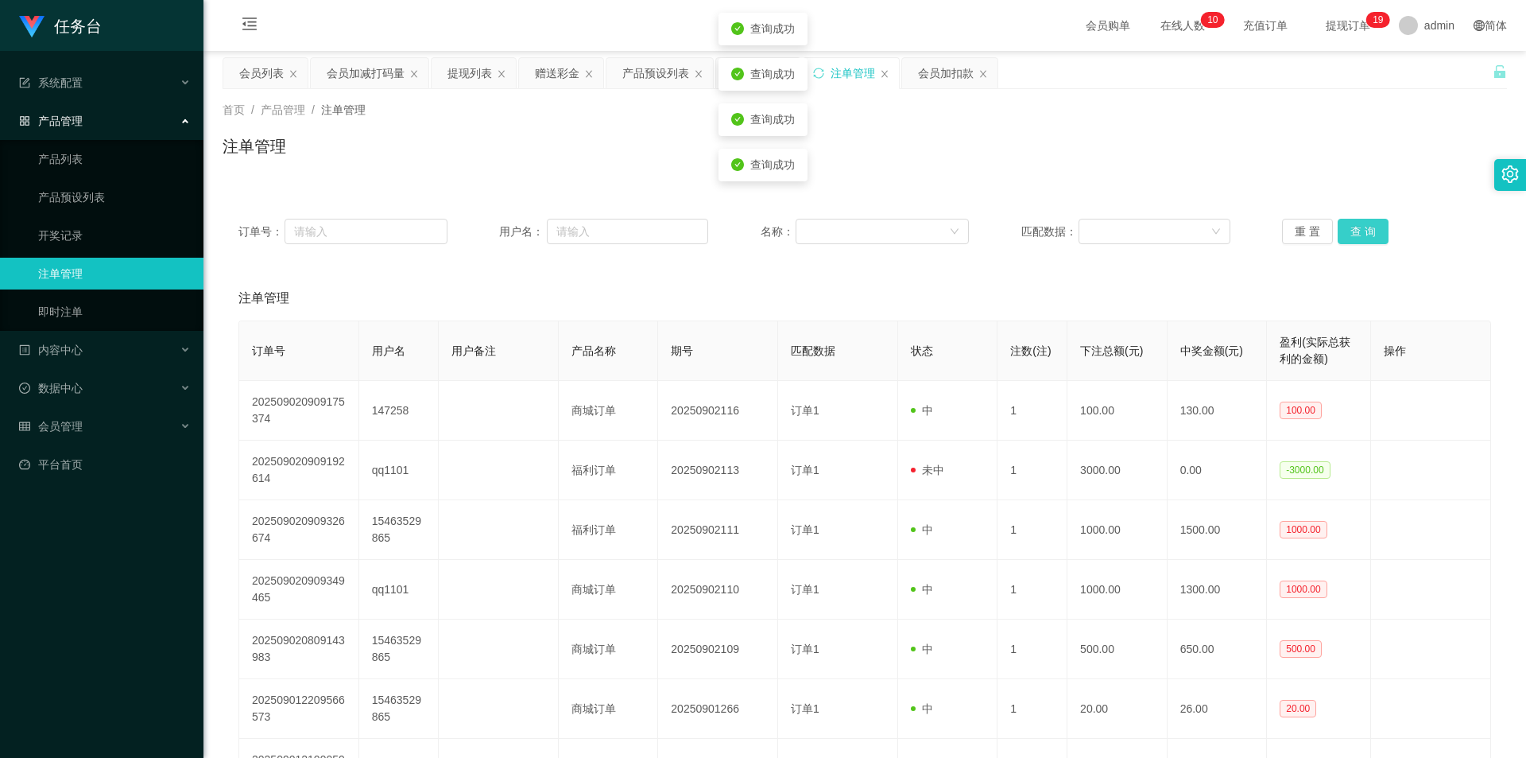
click at [1371, 230] on button "查 询" at bounding box center [1363, 231] width 51 height 25
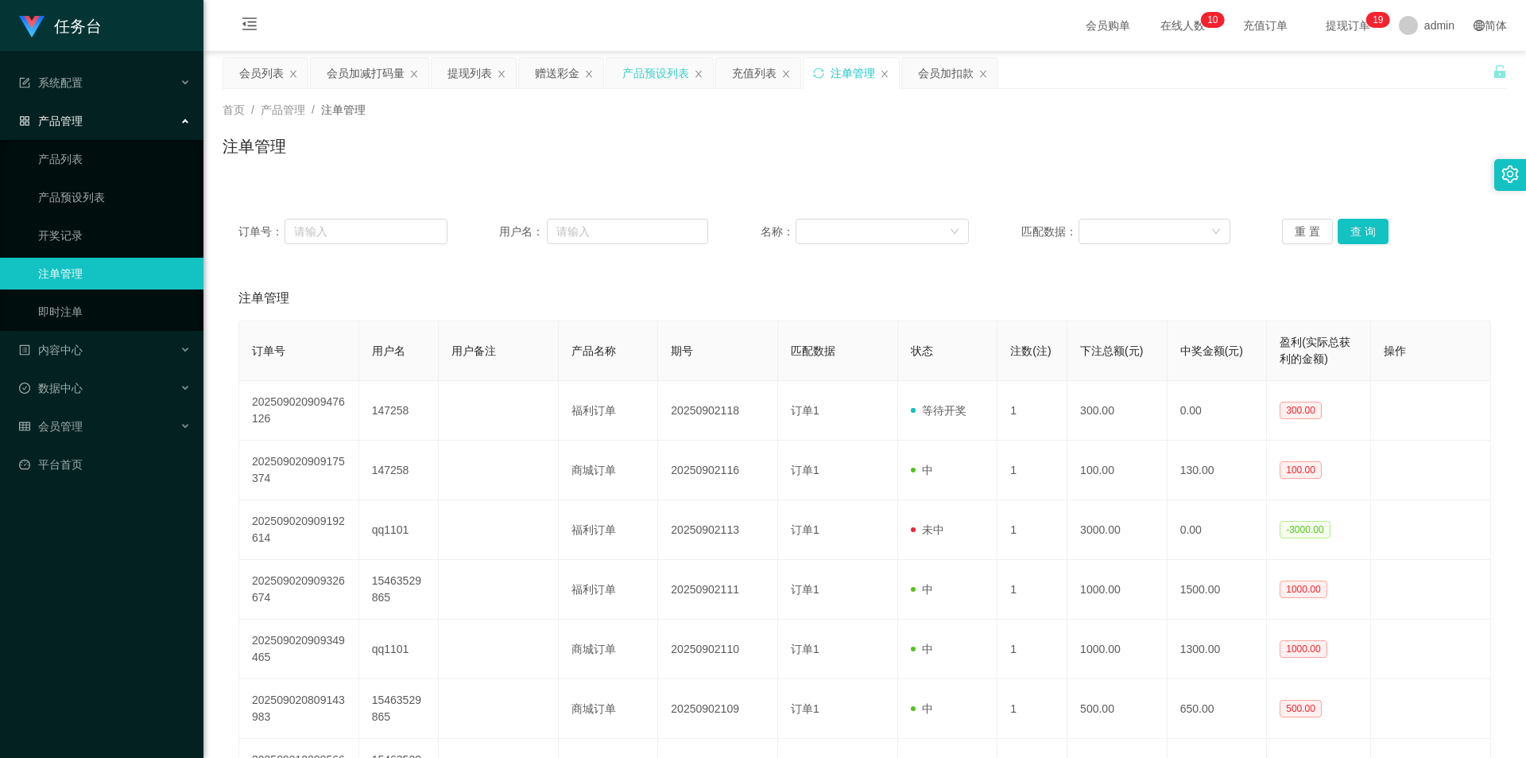
click at [660, 84] on div "产品预设列表" at bounding box center [655, 73] width 67 height 30
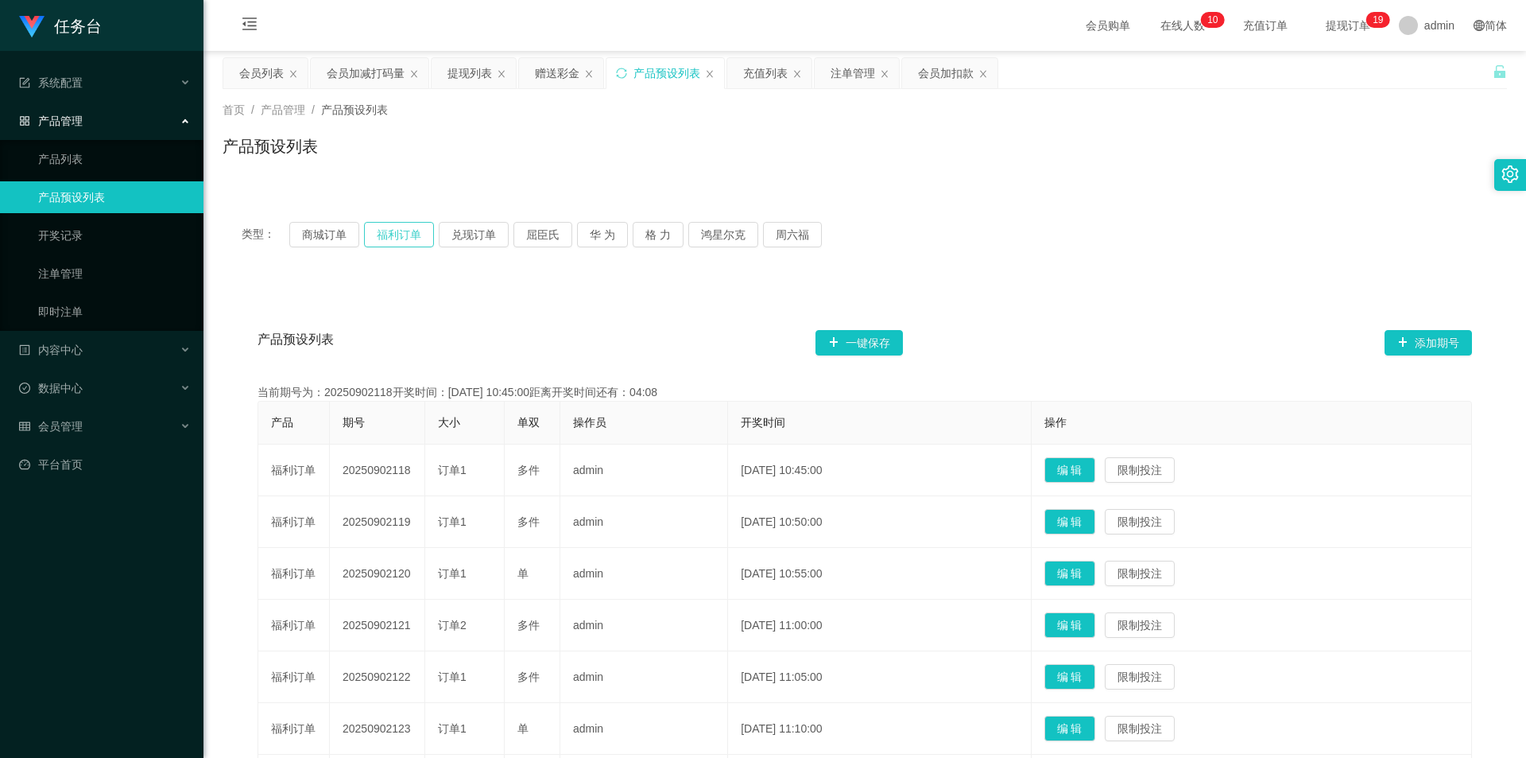
click at [417, 234] on button "福利订单" at bounding box center [399, 234] width 70 height 25
click at [244, 71] on div "会员列表" at bounding box center [261, 73] width 45 height 30
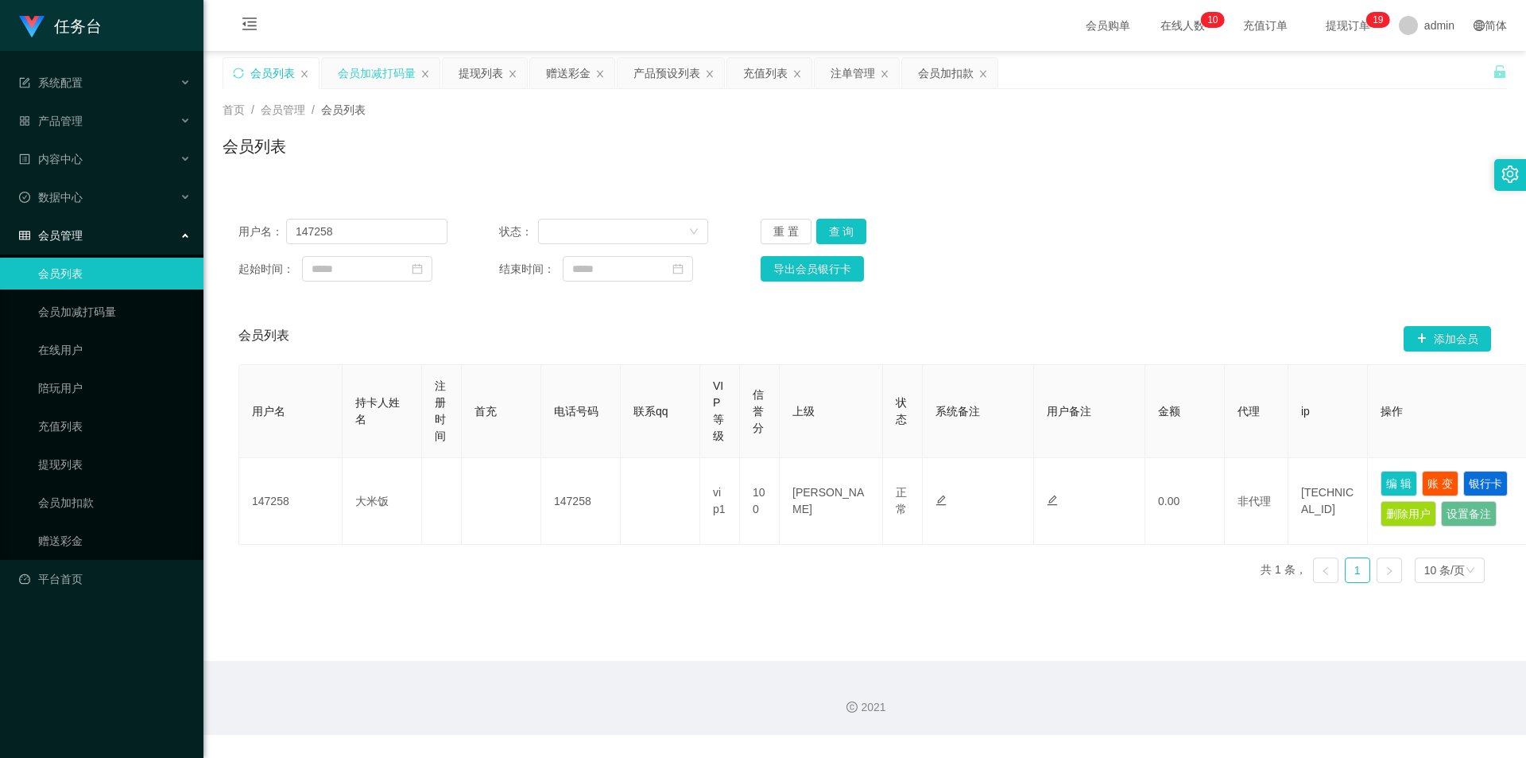
click at [374, 79] on div "会员加减打码量" at bounding box center [377, 73] width 78 height 30
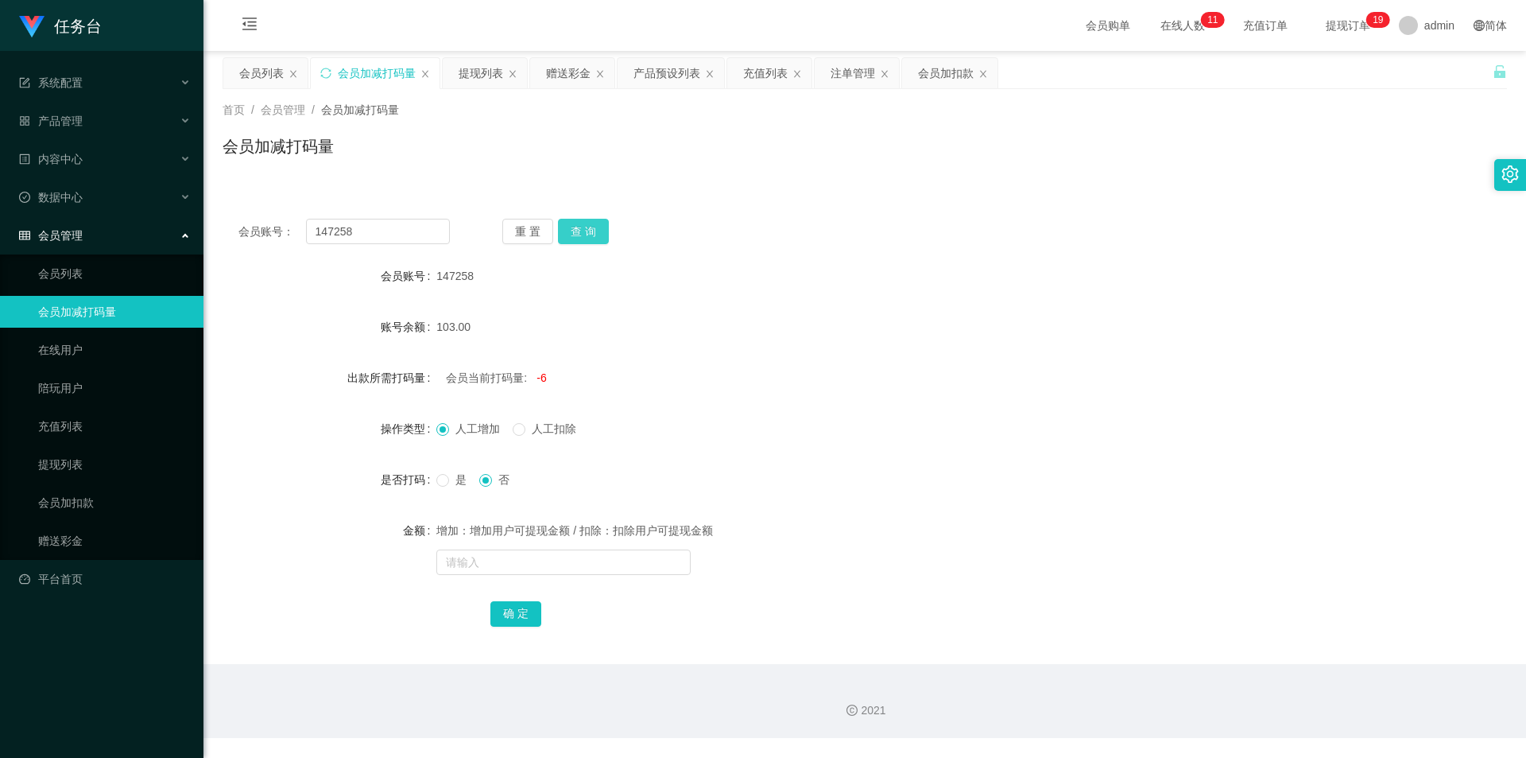
click at [585, 235] on button "查 询" at bounding box center [583, 231] width 51 height 25
click at [525, 550] on input "text" at bounding box center [563, 561] width 254 height 25
type input "555555"
click at [528, 609] on button "确 定" at bounding box center [515, 613] width 51 height 25
click at [244, 79] on div "会员列表" at bounding box center [261, 73] width 45 height 30
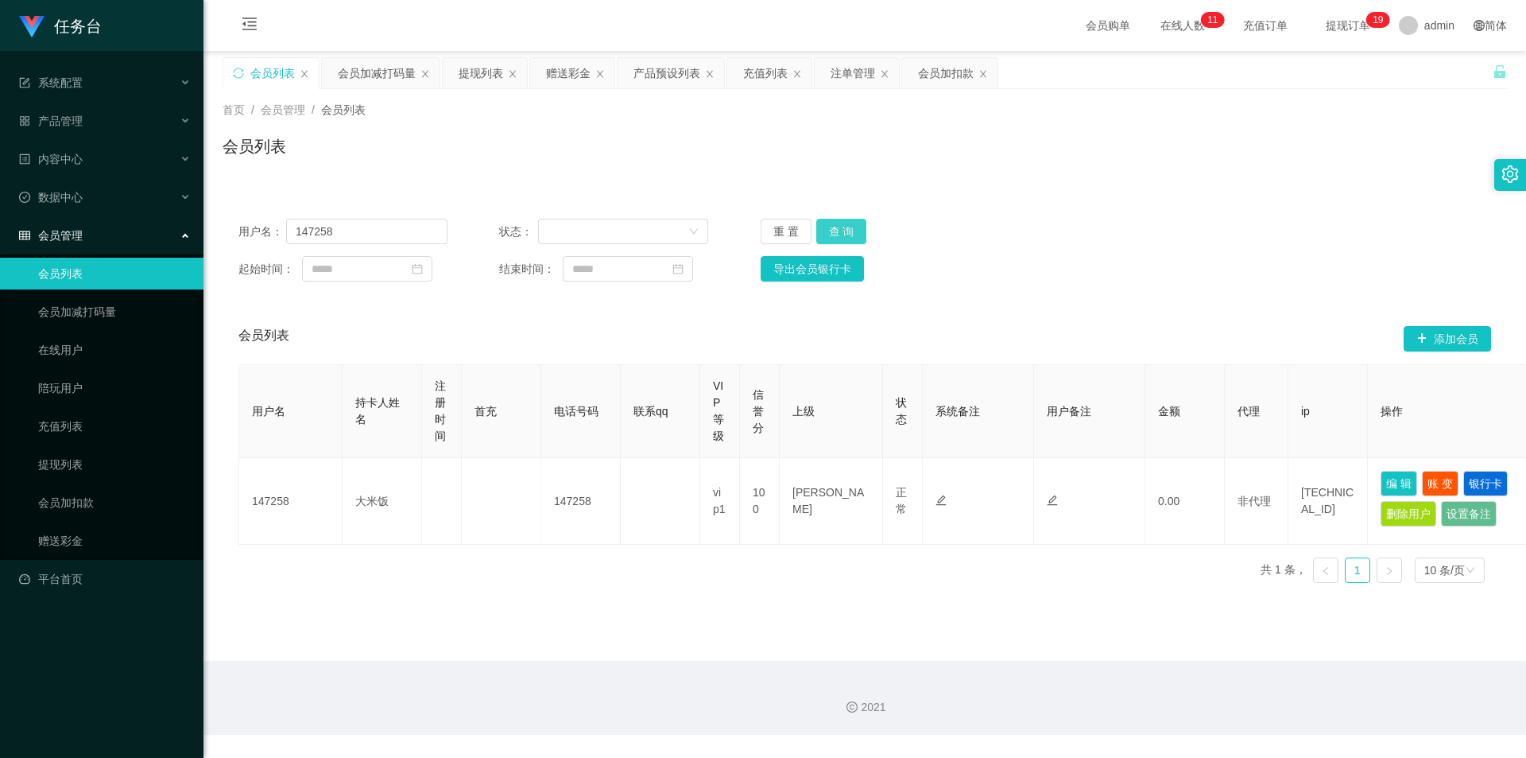
click at [851, 227] on button "查 询" at bounding box center [841, 231] width 51 height 25
click at [844, 228] on button "查 询" at bounding box center [841, 231] width 51 height 25
click at [844, 228] on button "查 询" at bounding box center [850, 231] width 68 height 25
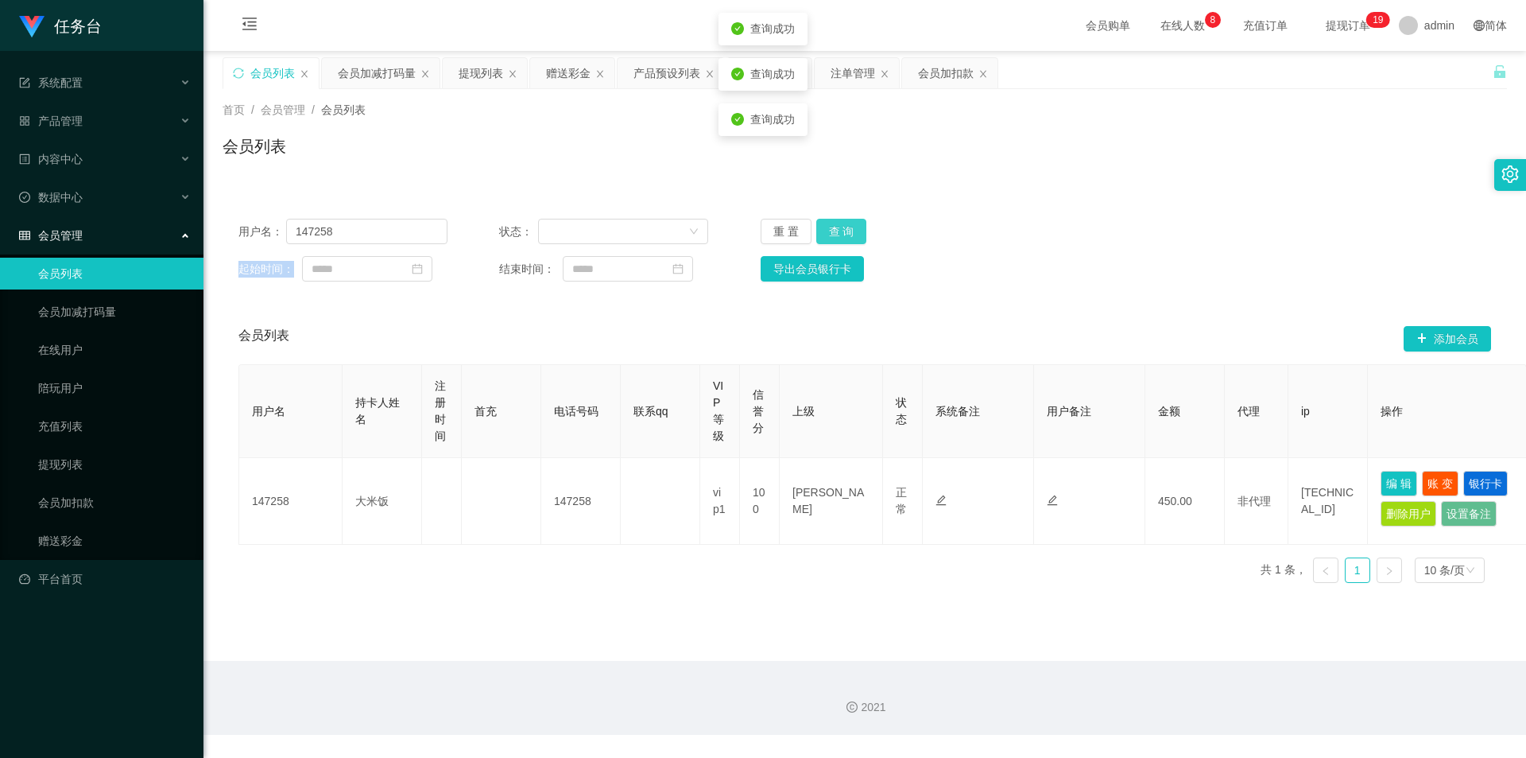
click at [844, 228] on div "重 置 查 询" at bounding box center [865, 231] width 209 height 25
click at [844, 228] on button "查 询" at bounding box center [841, 231] width 51 height 25
click at [850, 238] on button "查 询" at bounding box center [841, 231] width 51 height 25
click at [841, 235] on button "查 询" at bounding box center [841, 231] width 51 height 25
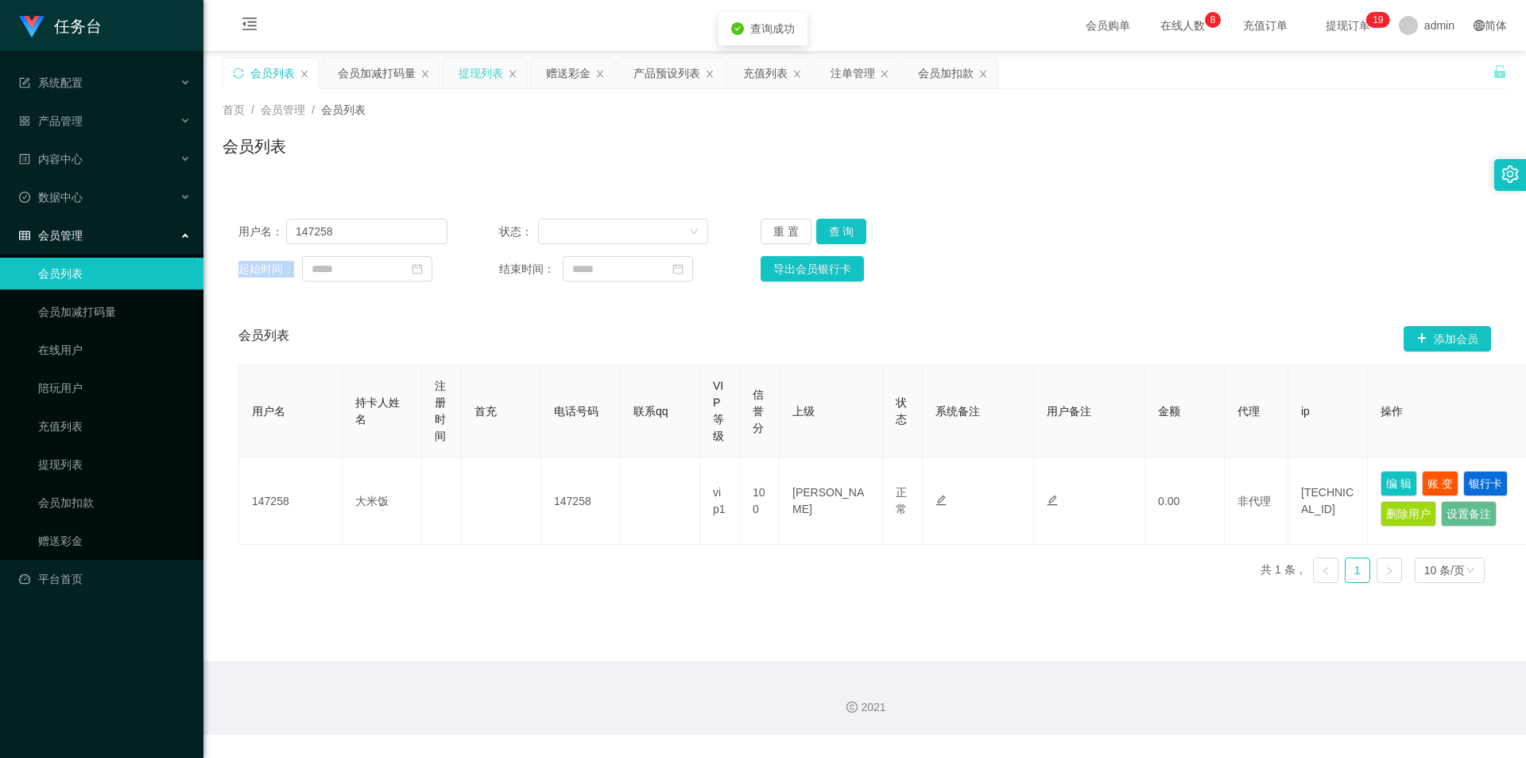
click at [471, 76] on div "提现列表" at bounding box center [481, 73] width 45 height 30
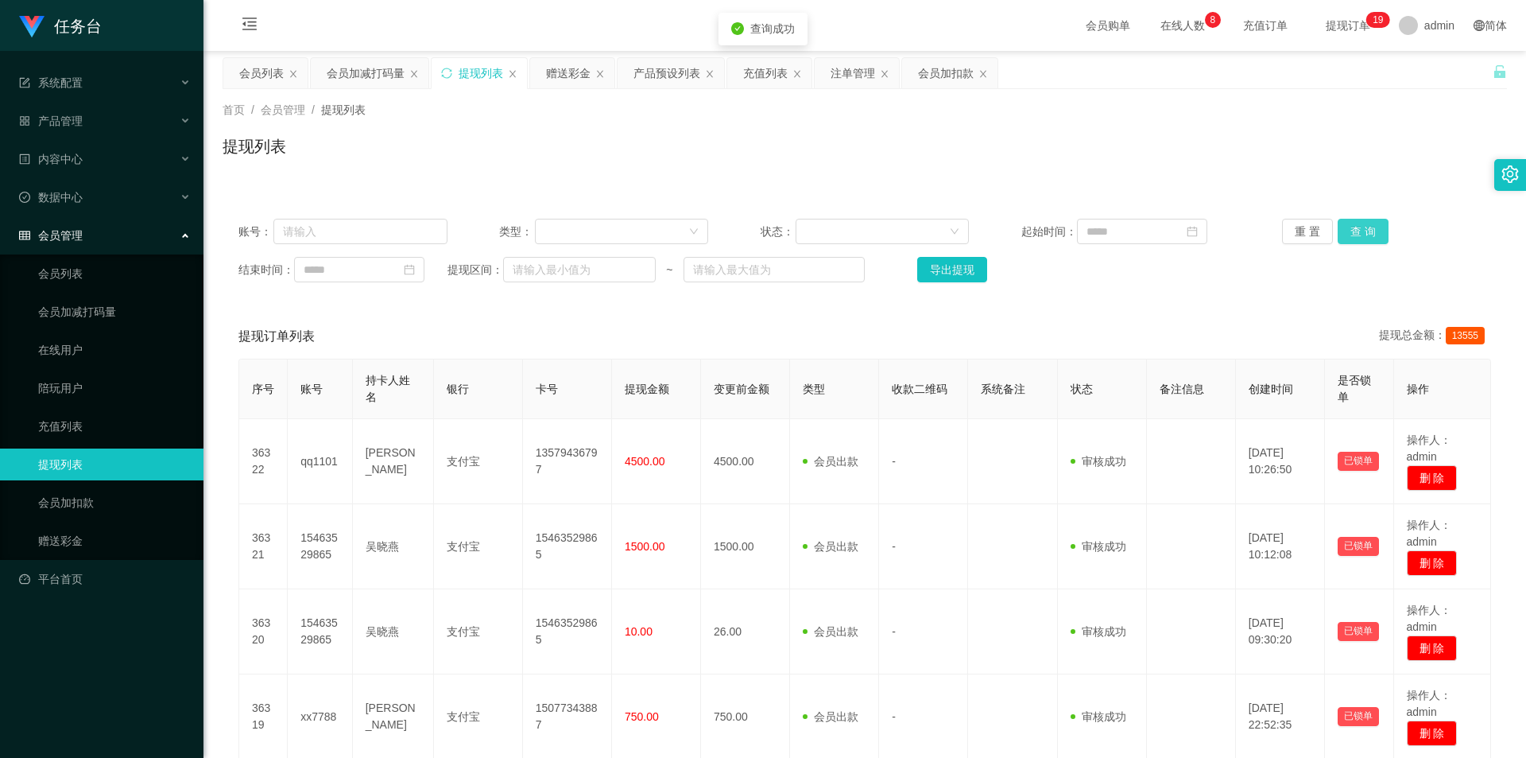
click at [1367, 229] on button "查 询" at bounding box center [1363, 231] width 51 height 25
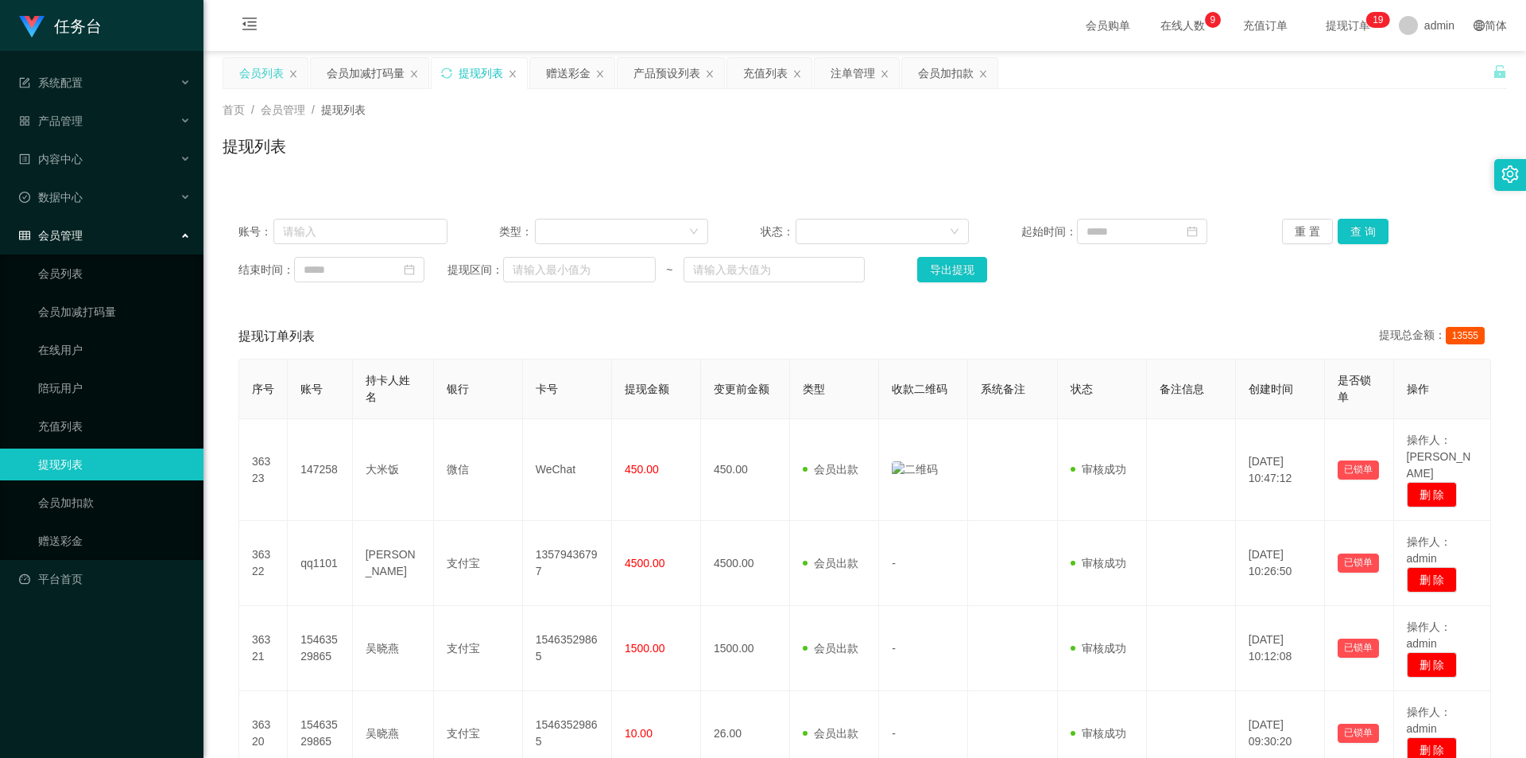
click at [273, 77] on div "会员列表" at bounding box center [261, 73] width 45 height 30
